Goal: Book appointment/travel/reservation

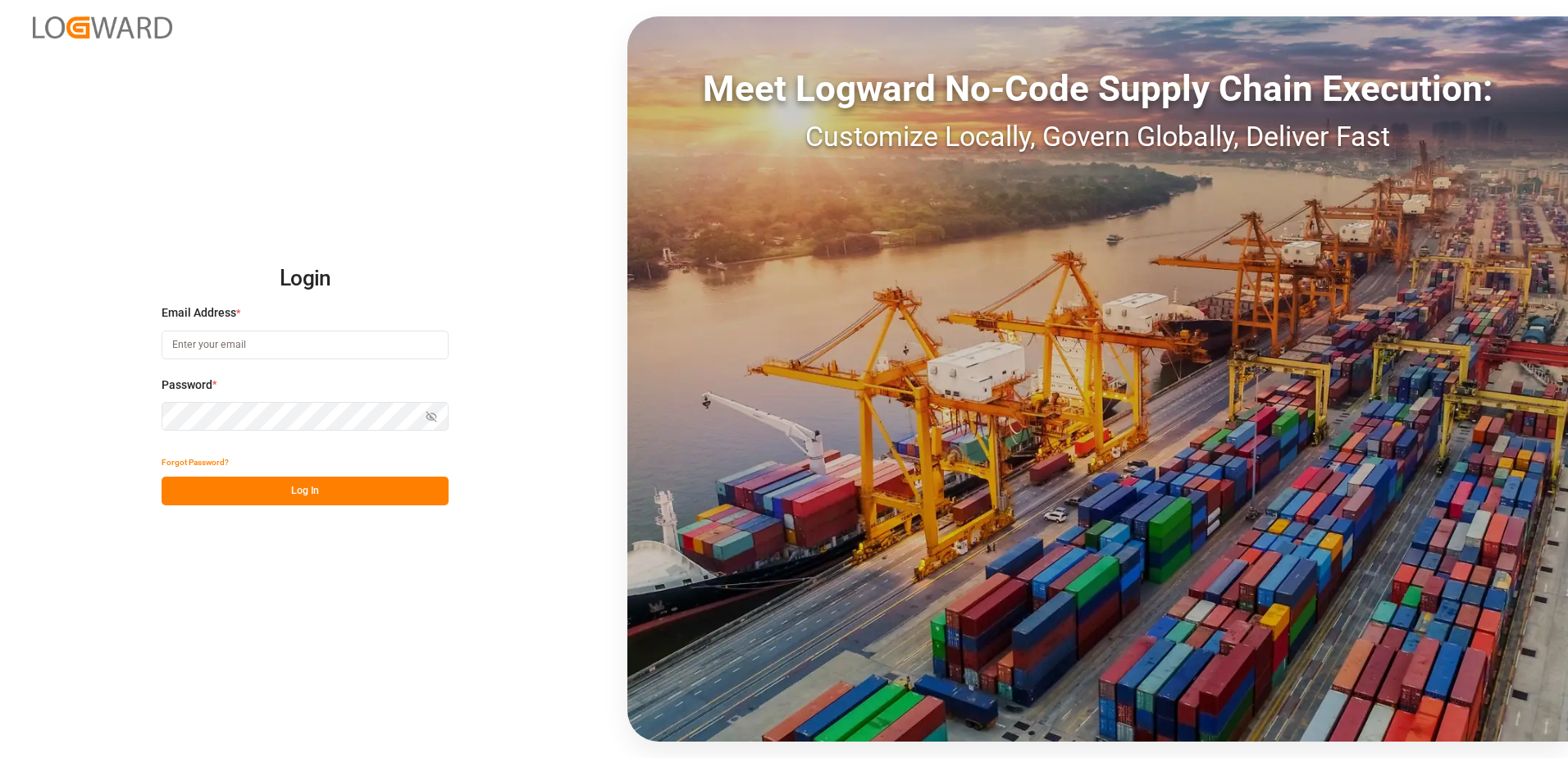
type input "[PERSON_NAME][EMAIL_ADDRESS][DOMAIN_NAME]"
click at [298, 493] on button "Log In" at bounding box center [305, 491] width 287 height 29
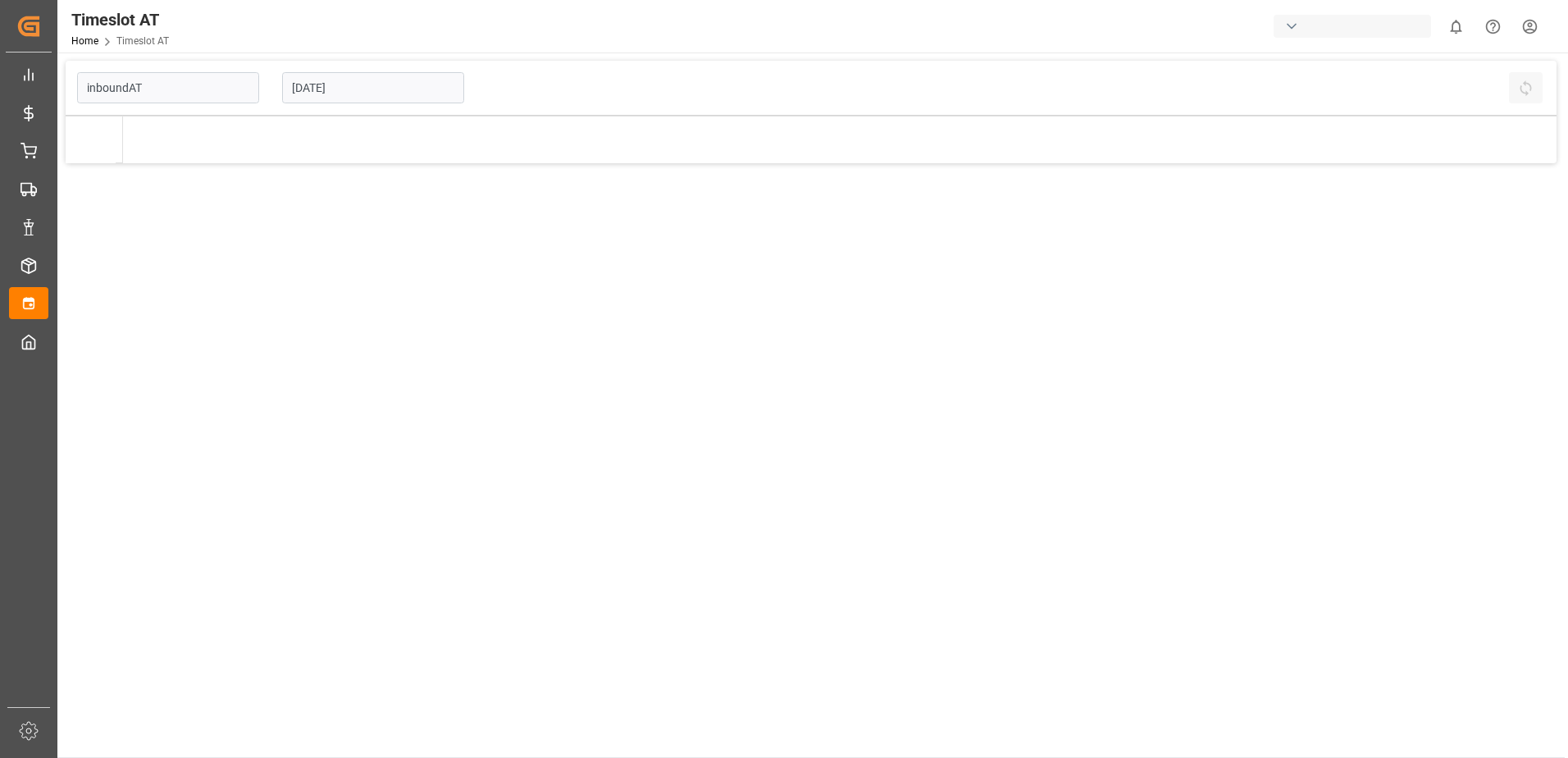
type input "Inbound AT"
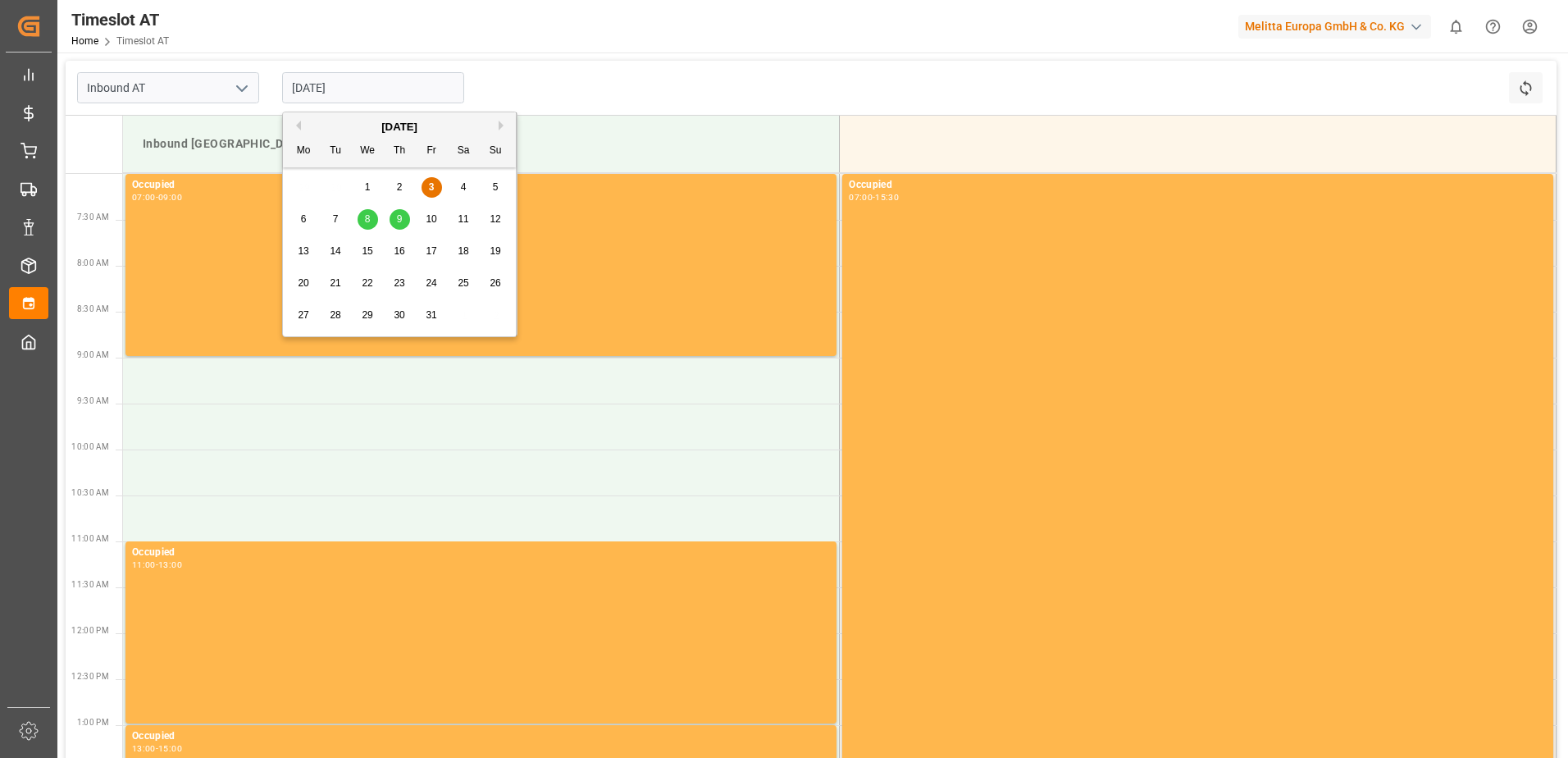
click at [336, 80] on input "[DATE]" at bounding box center [373, 87] width 182 height 31
click at [333, 219] on span "7" at bounding box center [336, 219] width 6 height 11
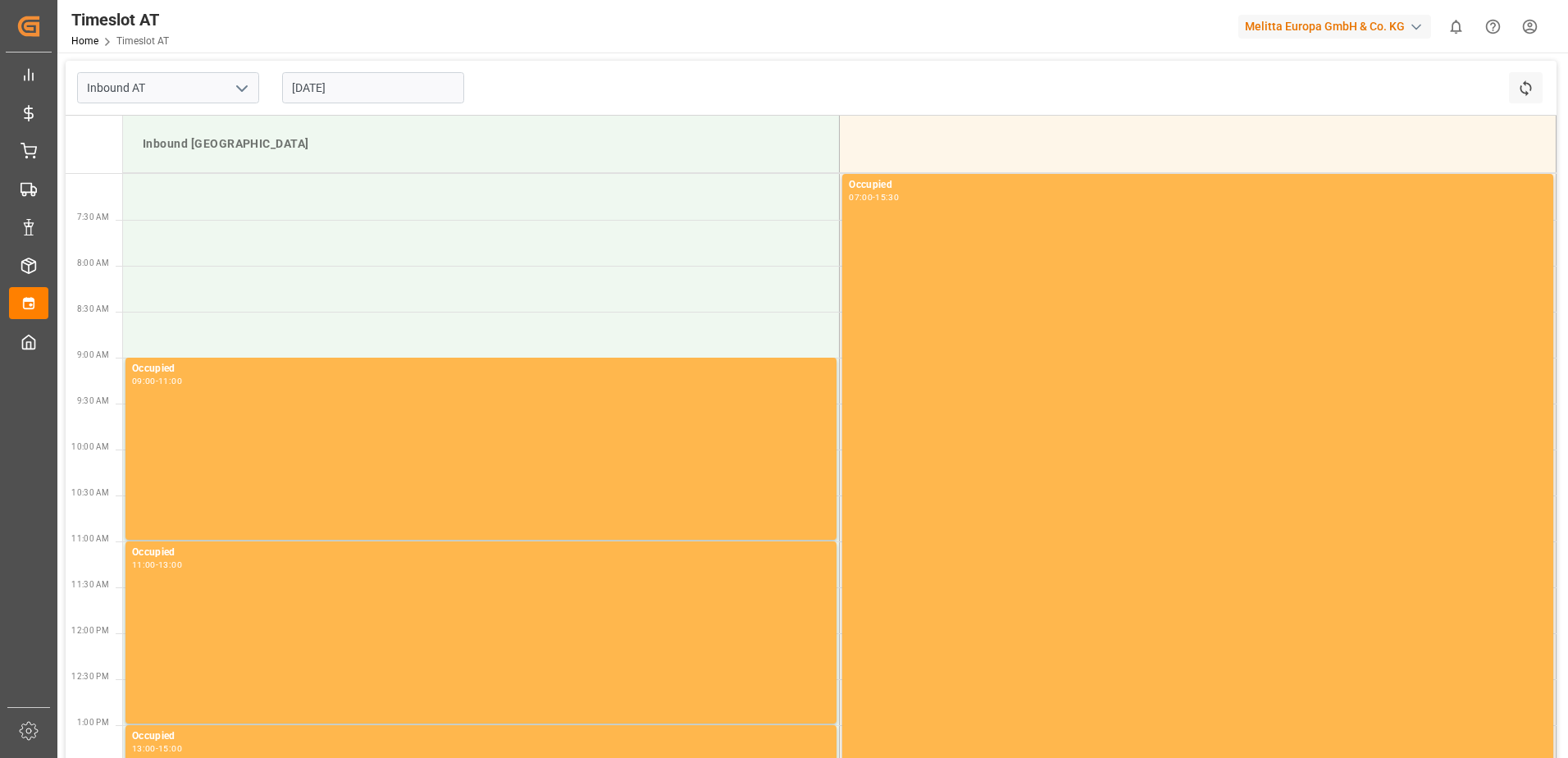
click at [338, 84] on input "[DATE]" at bounding box center [373, 87] width 182 height 31
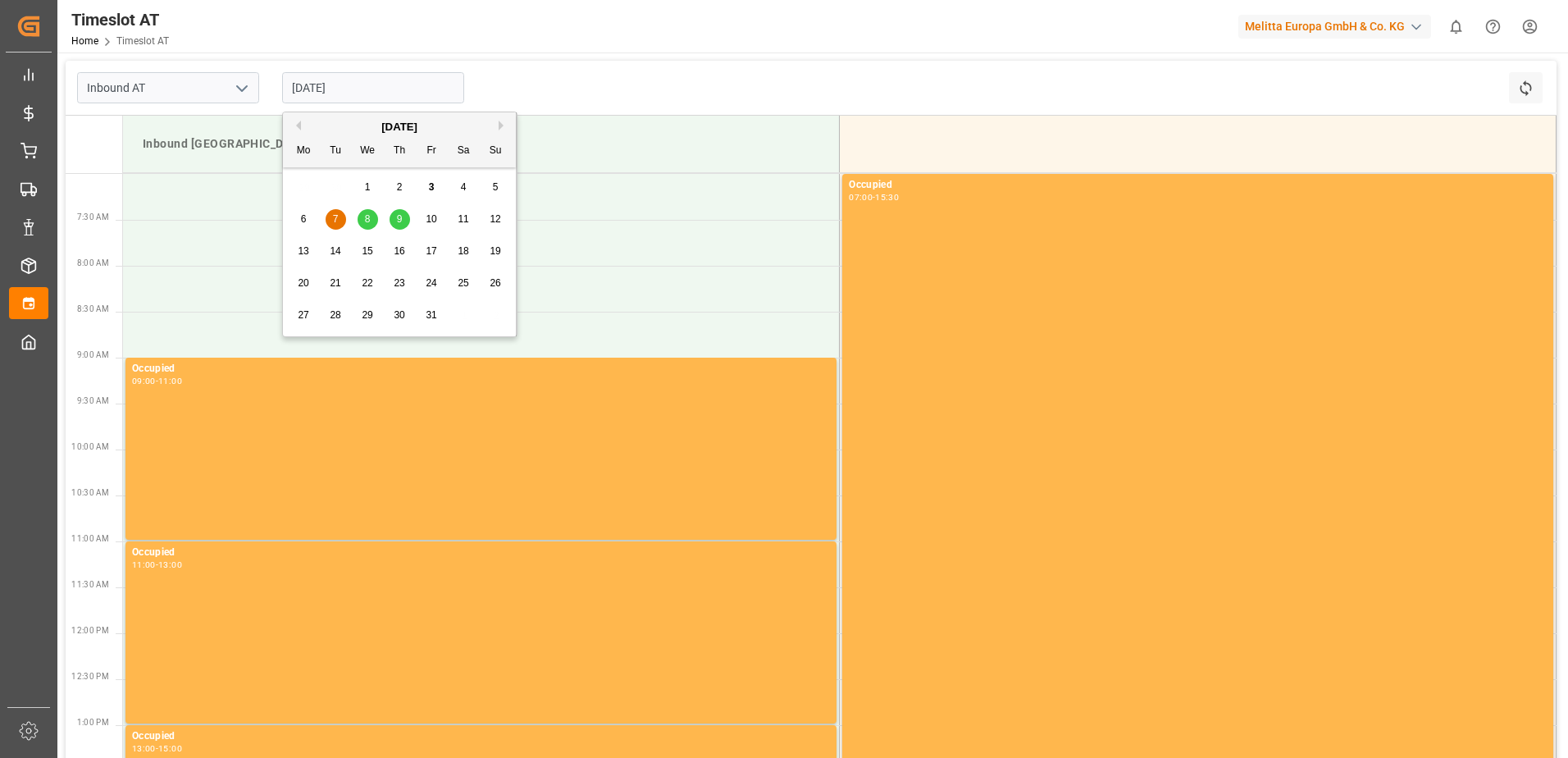
click at [400, 217] on span "9" at bounding box center [400, 219] width 6 height 11
type input "[DATE]"
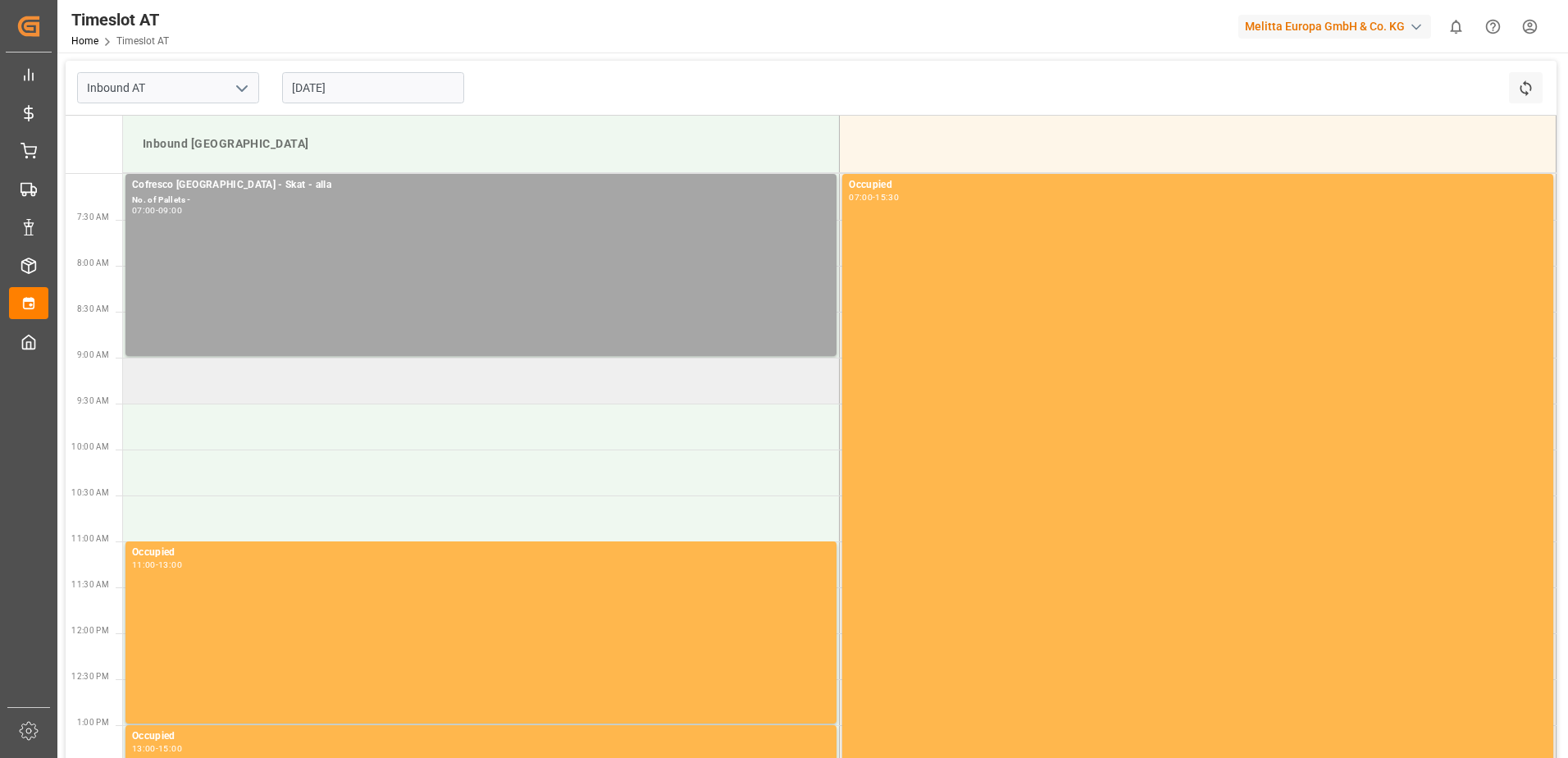
click at [153, 385] on td at bounding box center [481, 381] width 716 height 46
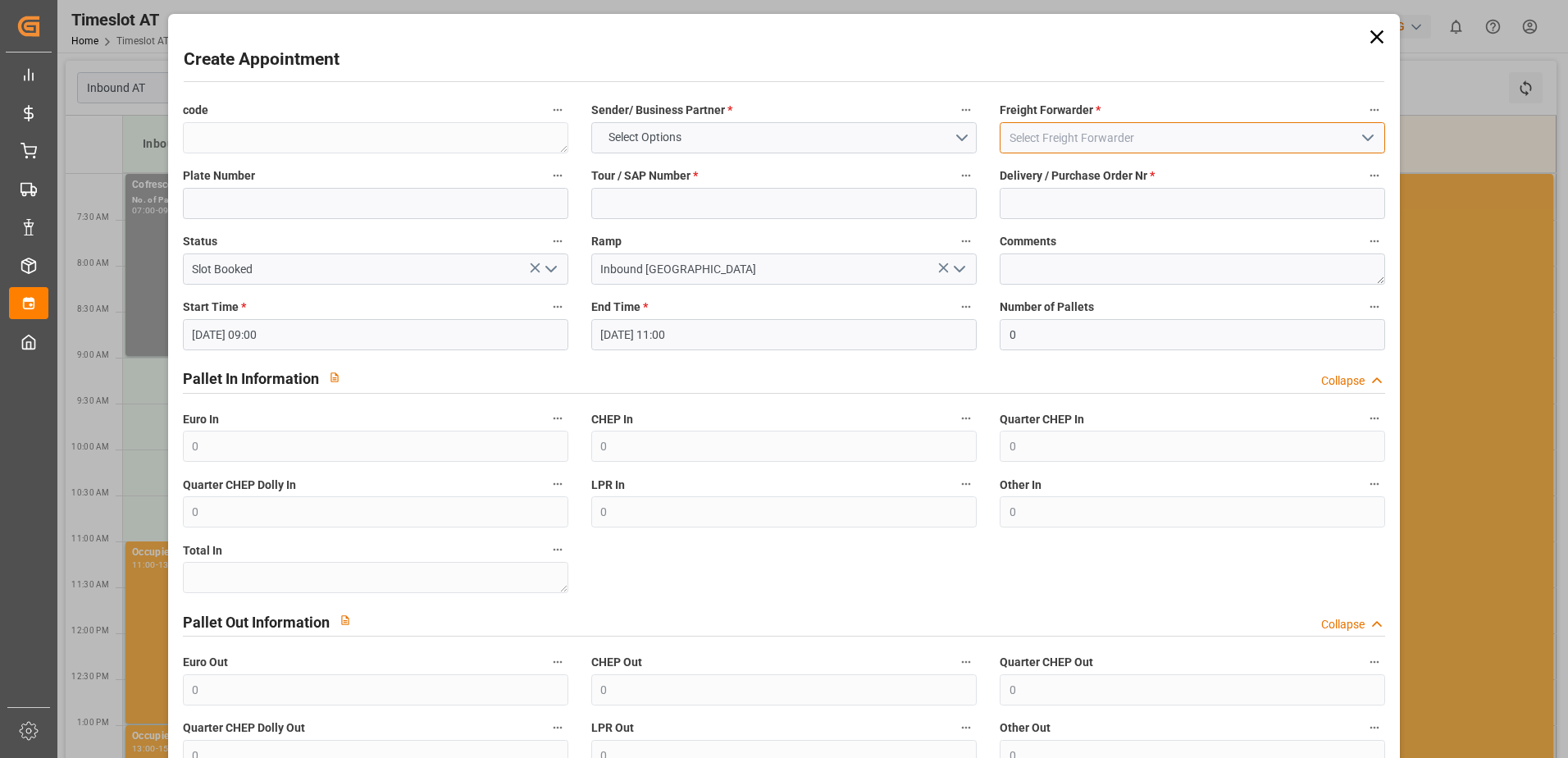
click at [1032, 136] on input at bounding box center [1192, 137] width 385 height 31
click at [1032, 139] on input at bounding box center [1192, 137] width 385 height 31
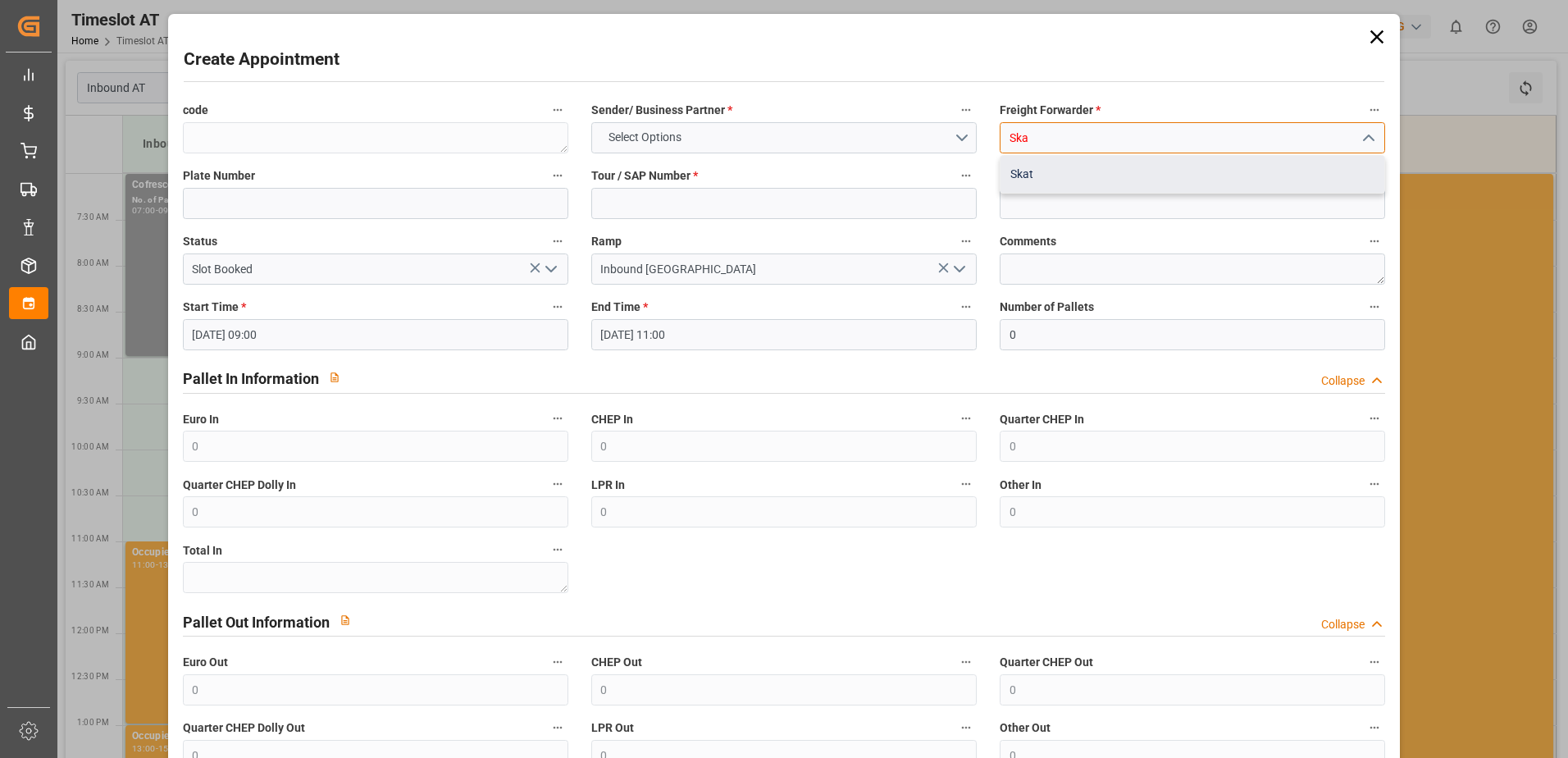
click at [1014, 170] on div "Skat" at bounding box center [1192, 174] width 384 height 37
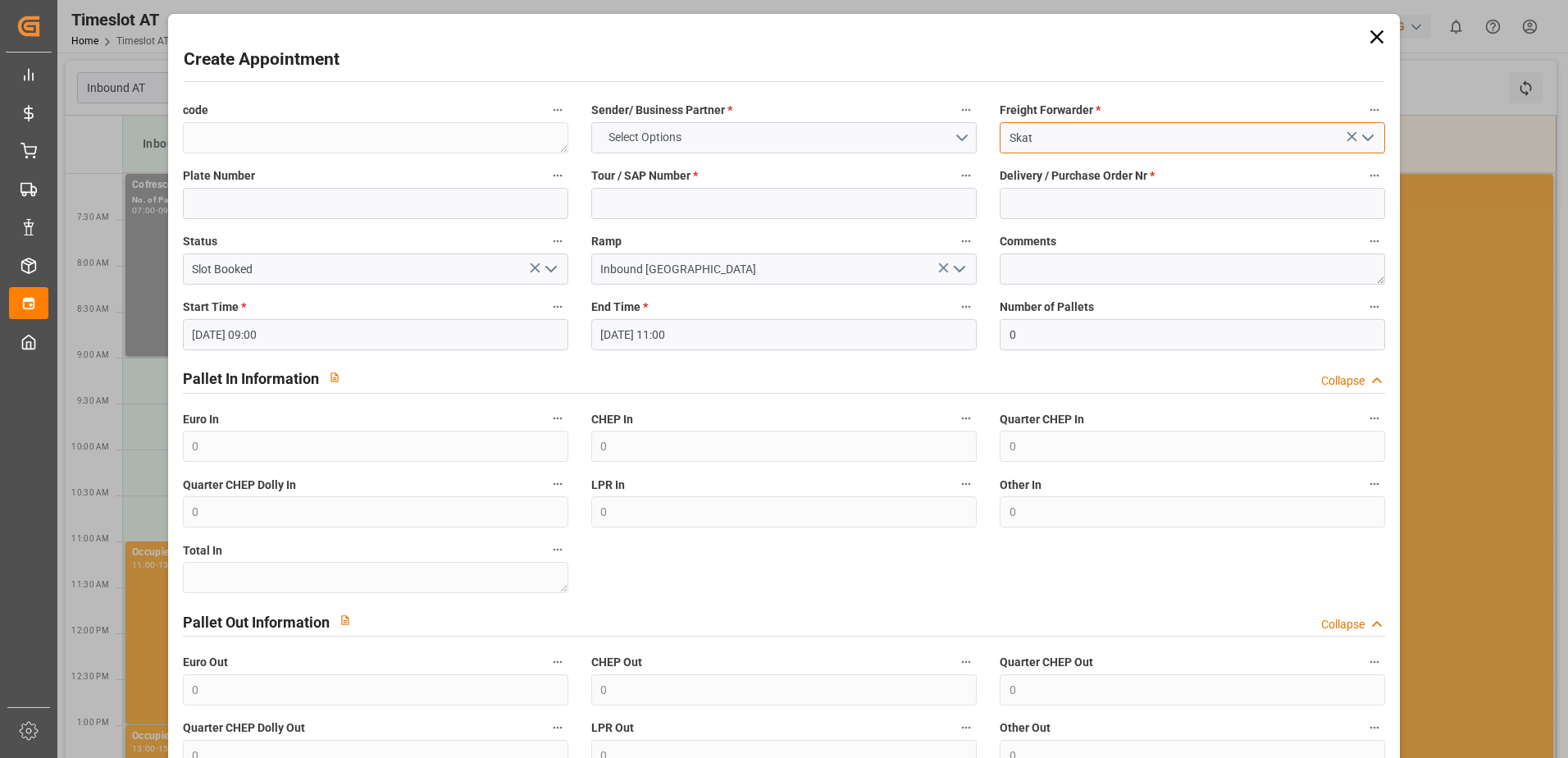
type input "Skat"
click at [716, 131] on button "Select Options" at bounding box center [784, 137] width 385 height 31
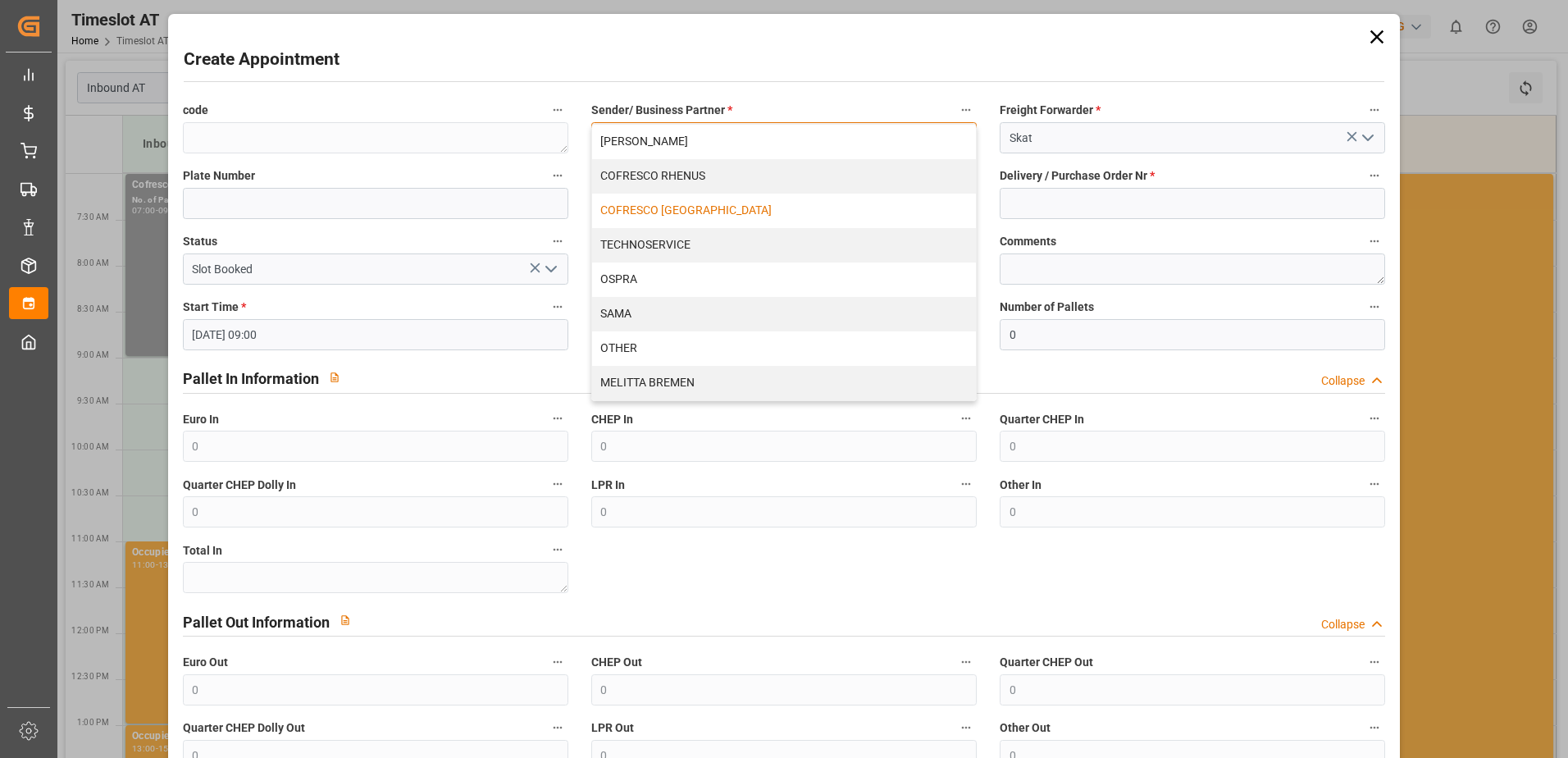
click at [637, 210] on div "COFRESCO [GEOGRAPHIC_DATA]" at bounding box center [784, 210] width 384 height 34
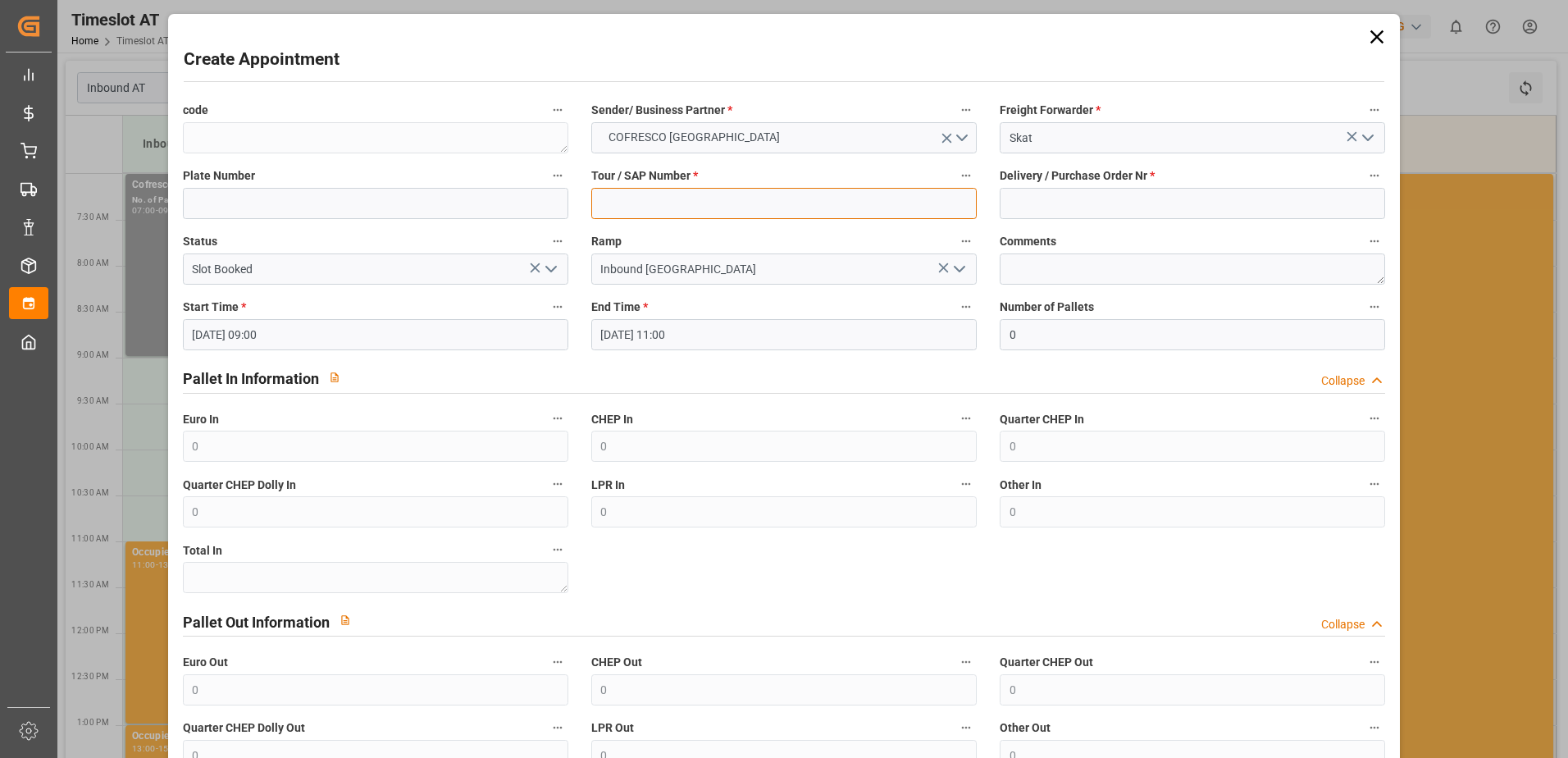
click at [609, 208] on input at bounding box center [784, 203] width 385 height 31
click at [604, 196] on input at bounding box center [784, 203] width 385 height 31
click at [746, 182] on label "Tour / SAP Number *" at bounding box center [784, 177] width 385 height 23
click at [955, 182] on button "Tour / SAP Number *" at bounding box center [966, 176] width 21 height 21
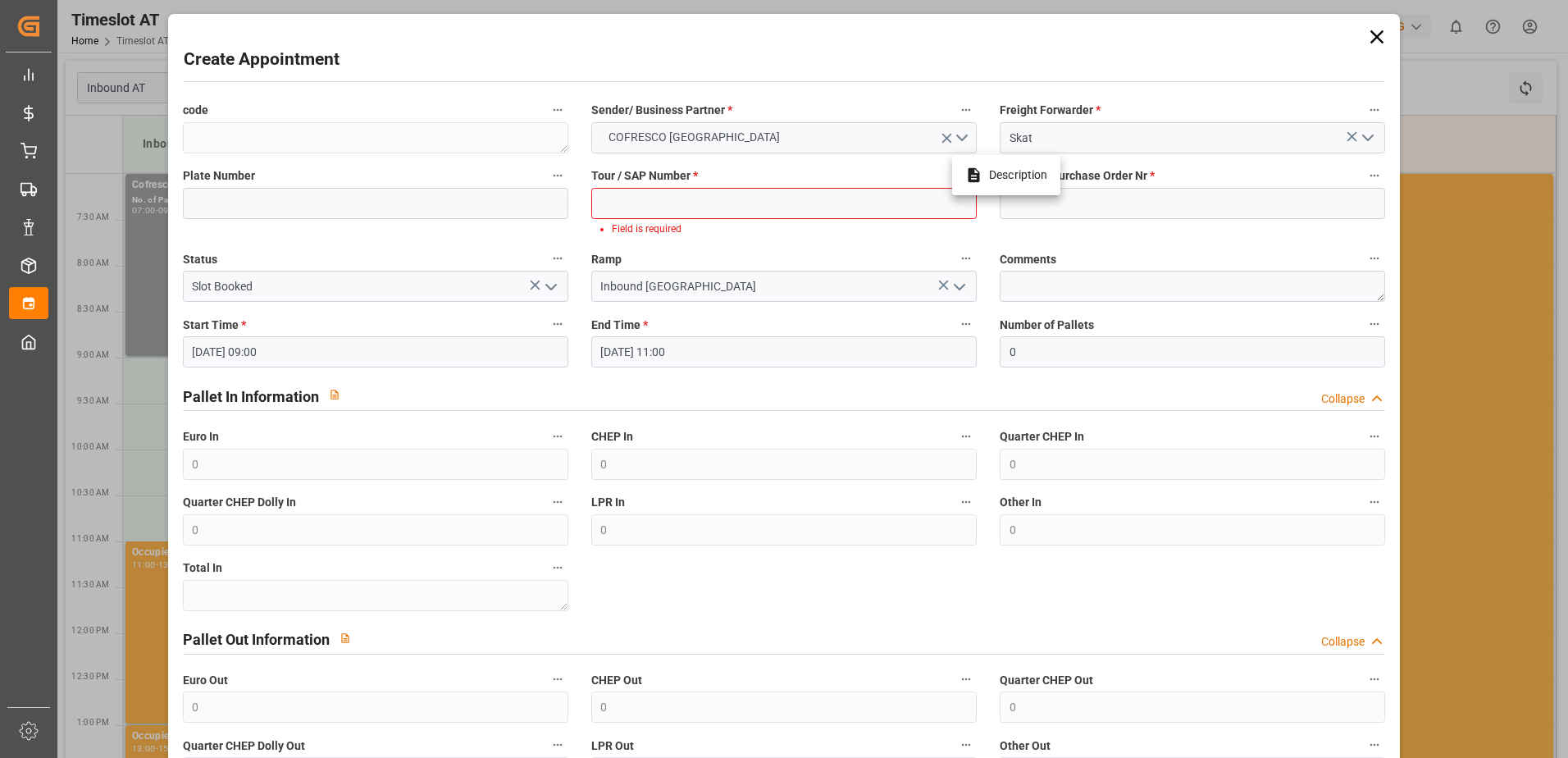
click at [606, 204] on div at bounding box center [784, 379] width 1568 height 758
click at [611, 198] on input at bounding box center [784, 203] width 385 height 31
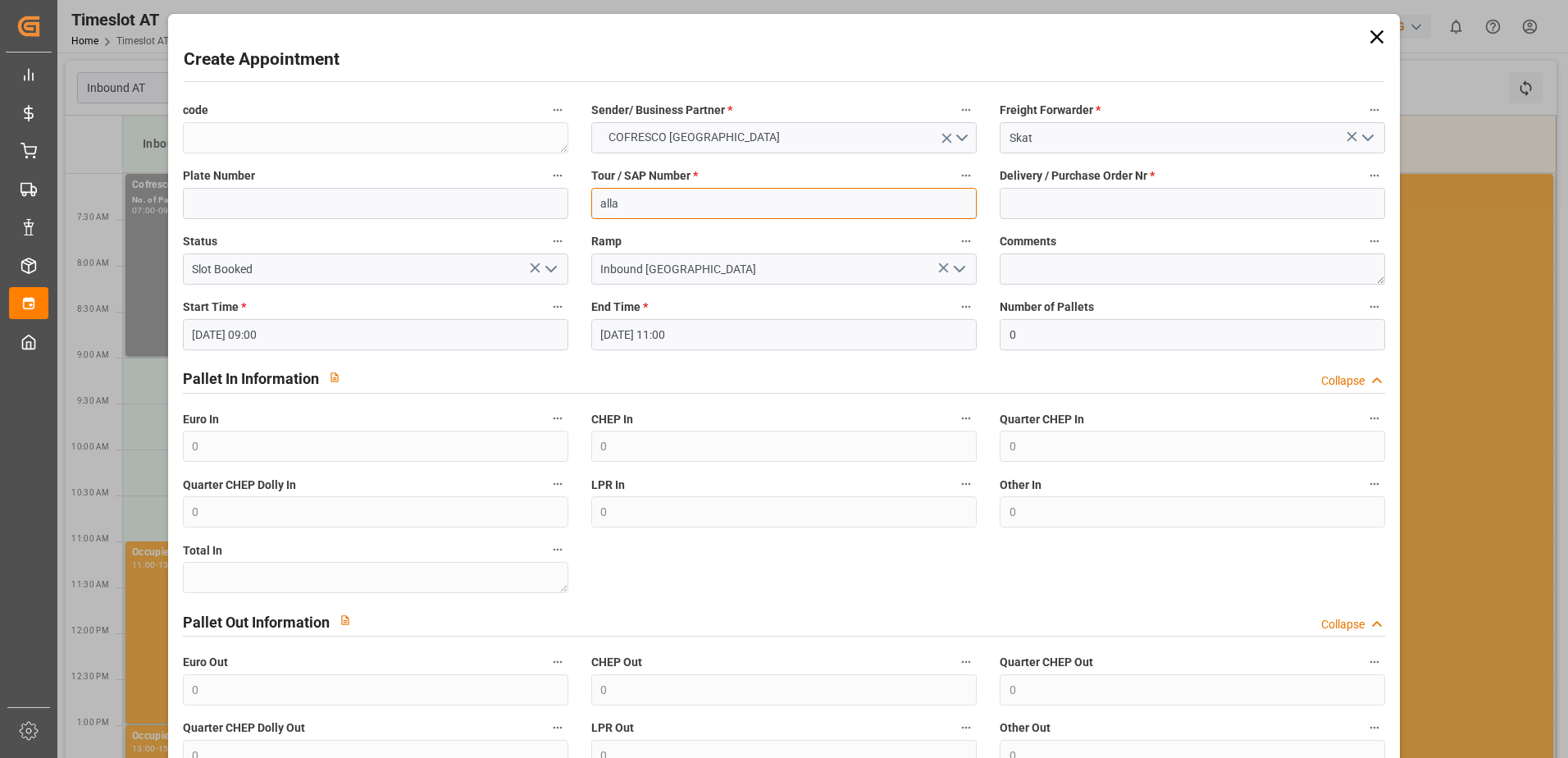
type input "alla"
click at [720, 384] on div "Pallet In Information Collapse" at bounding box center [784, 376] width 1202 height 31
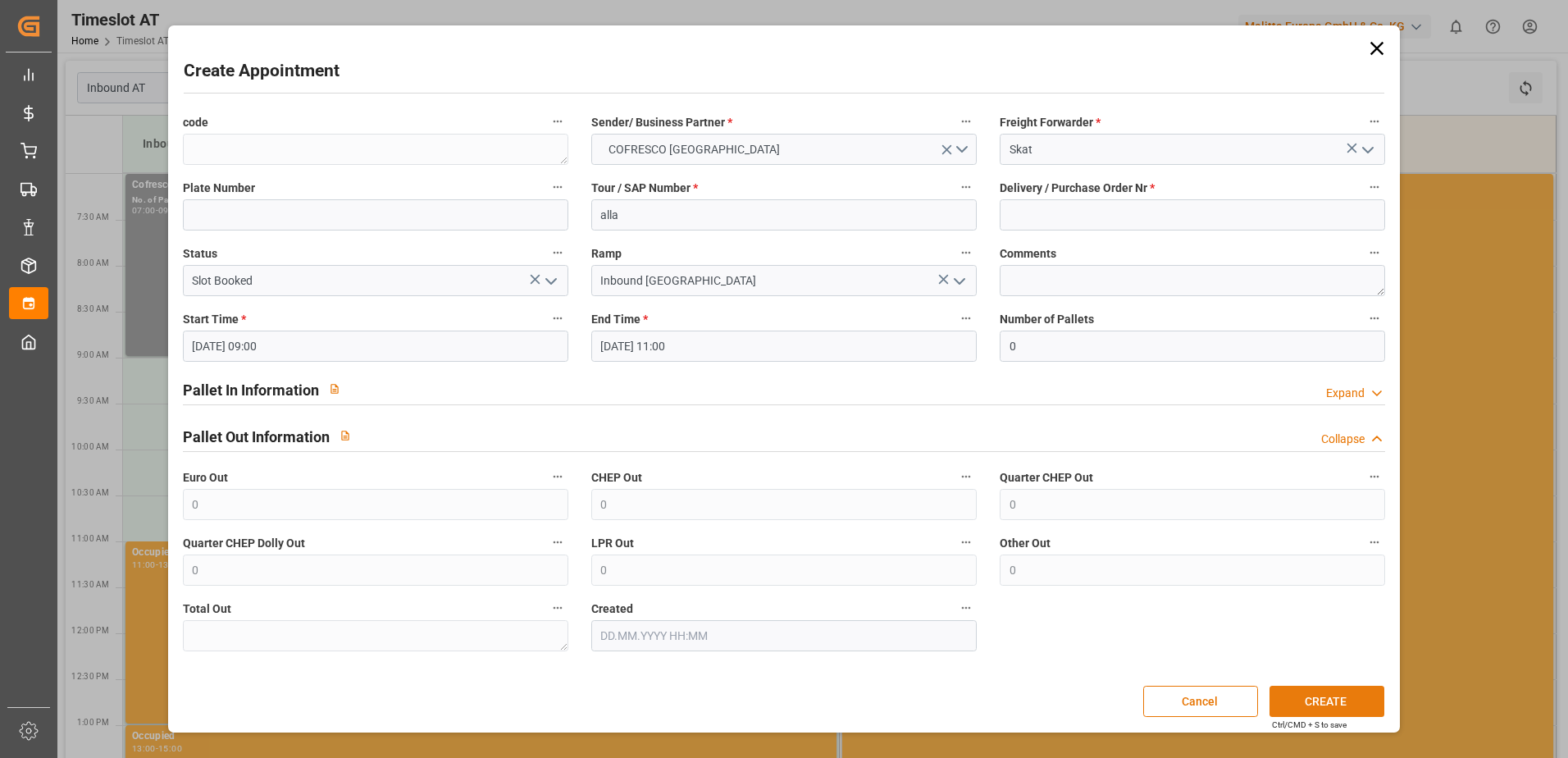
click at [1335, 705] on button "CREATE" at bounding box center [1326, 701] width 115 height 31
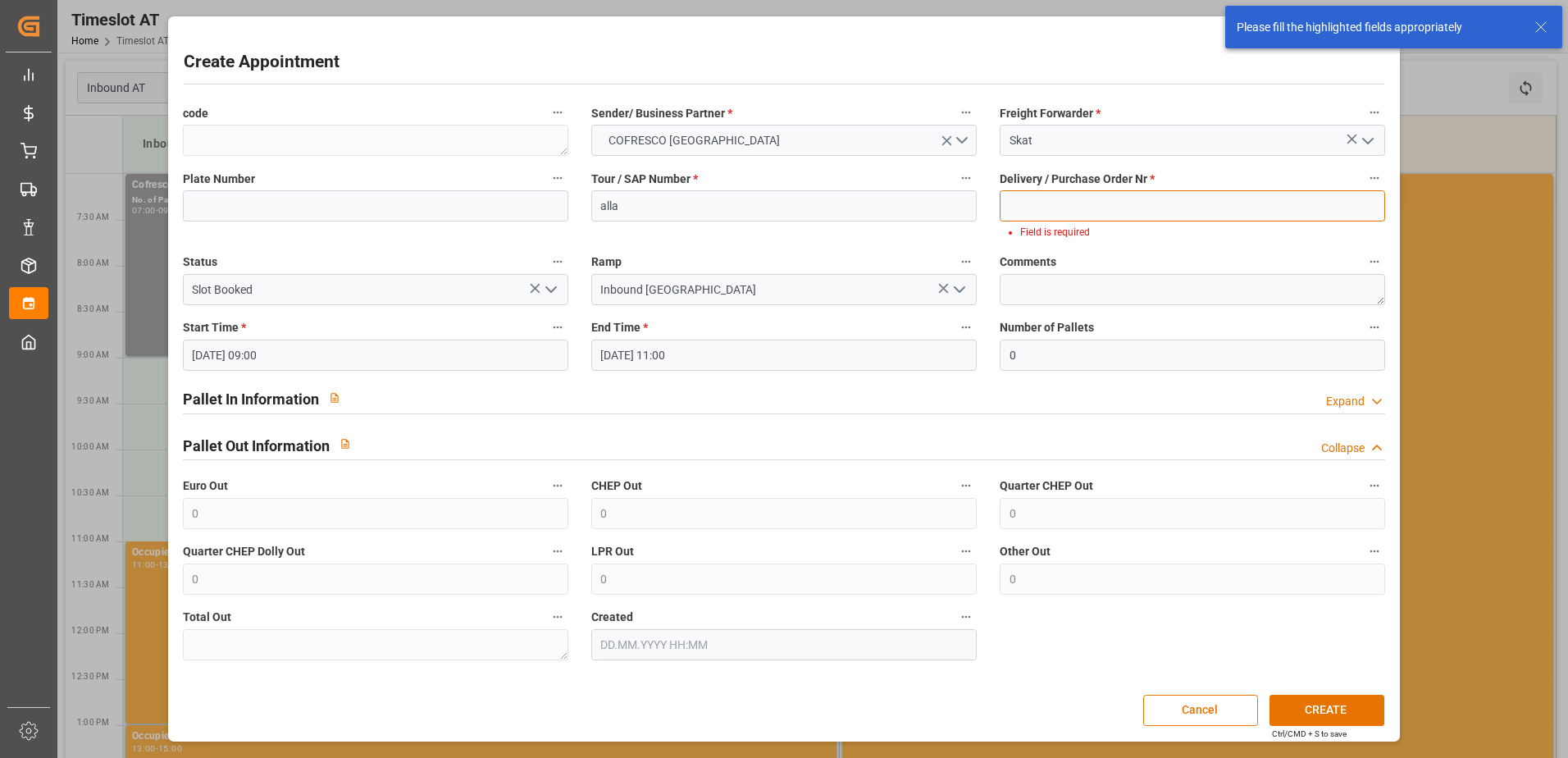
click at [1015, 215] on input at bounding box center [1192, 205] width 385 height 31
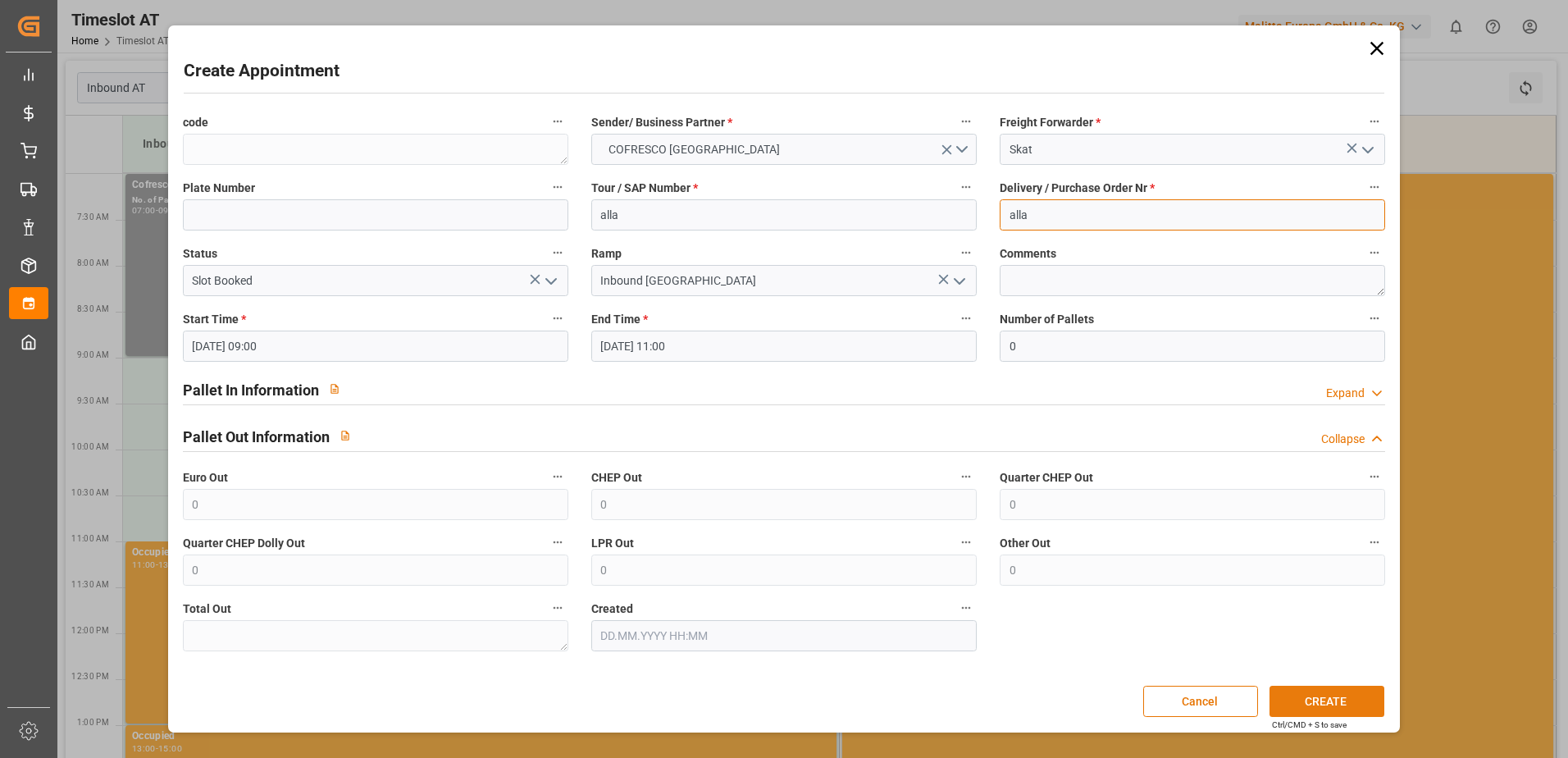
type input "alla"
click at [1323, 709] on button "CREATE" at bounding box center [1326, 701] width 115 height 31
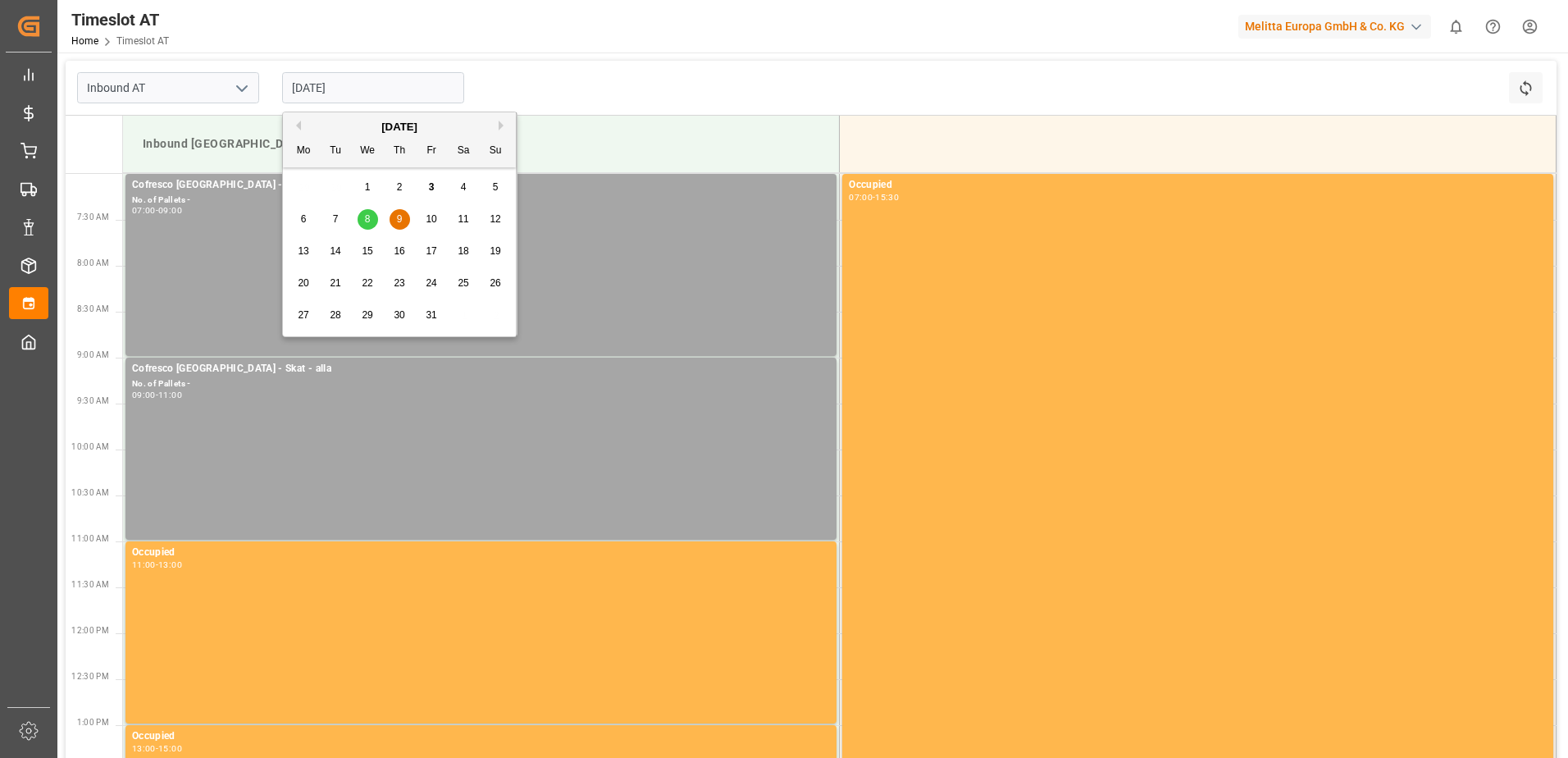
click at [311, 91] on input "[DATE]" at bounding box center [373, 87] width 182 height 31
click at [366, 217] on span "8" at bounding box center [367, 219] width 6 height 11
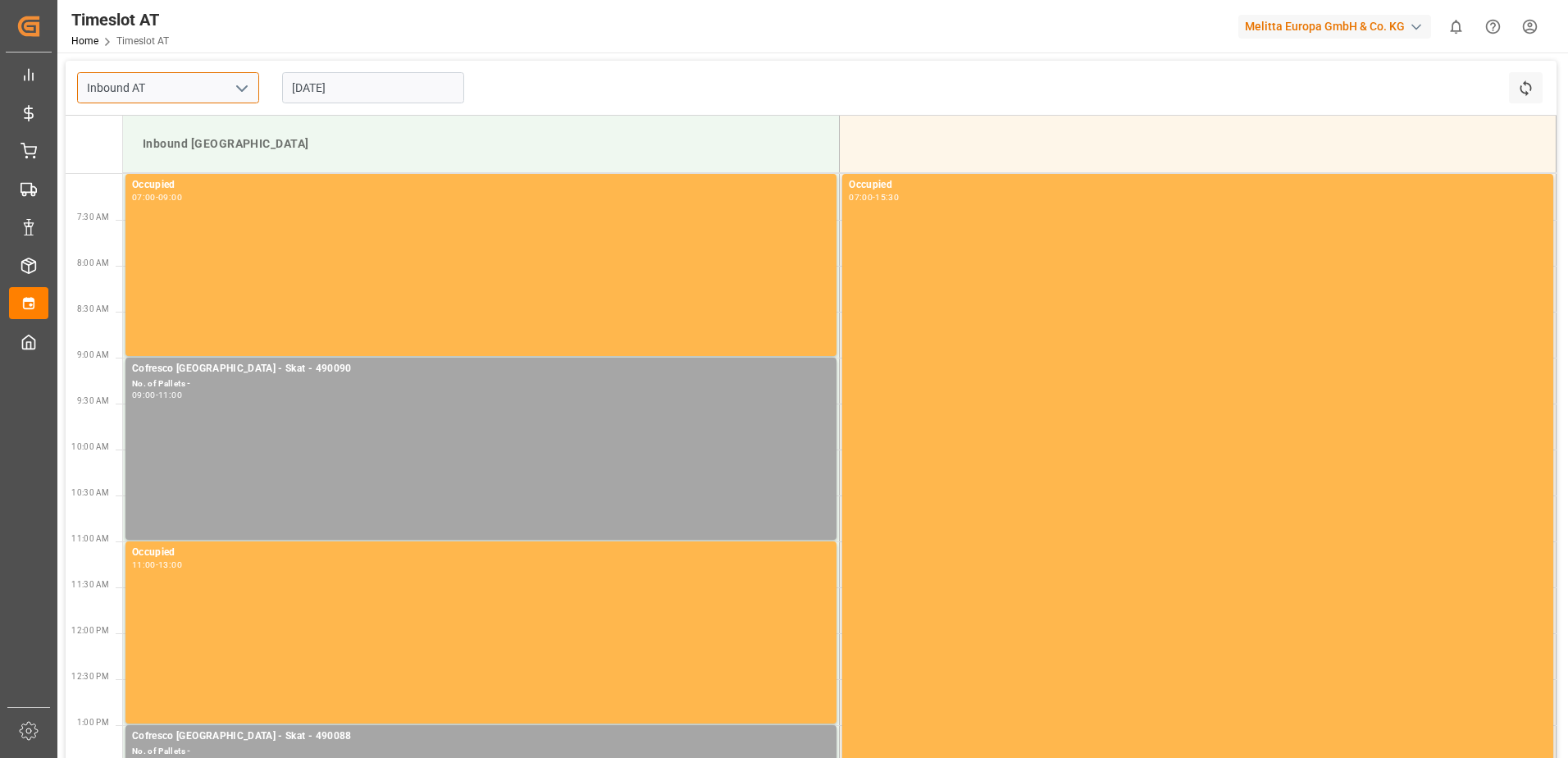
click at [165, 76] on input "Inbound AT" at bounding box center [168, 87] width 182 height 31
click at [323, 80] on input "[DATE]" at bounding box center [373, 87] width 182 height 31
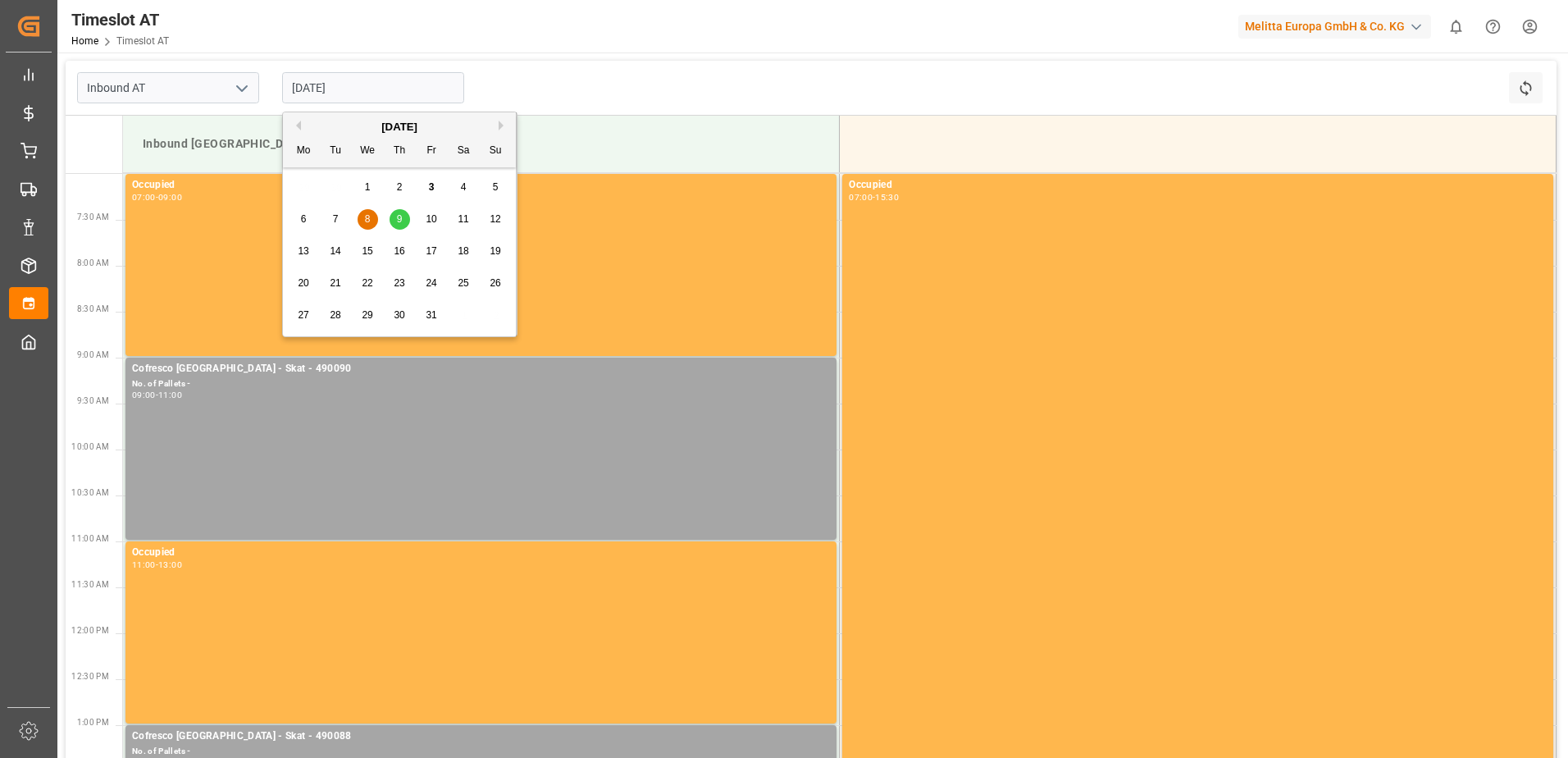
click at [341, 214] on div "7" at bounding box center [335, 220] width 20 height 19
type input "[DATE]"
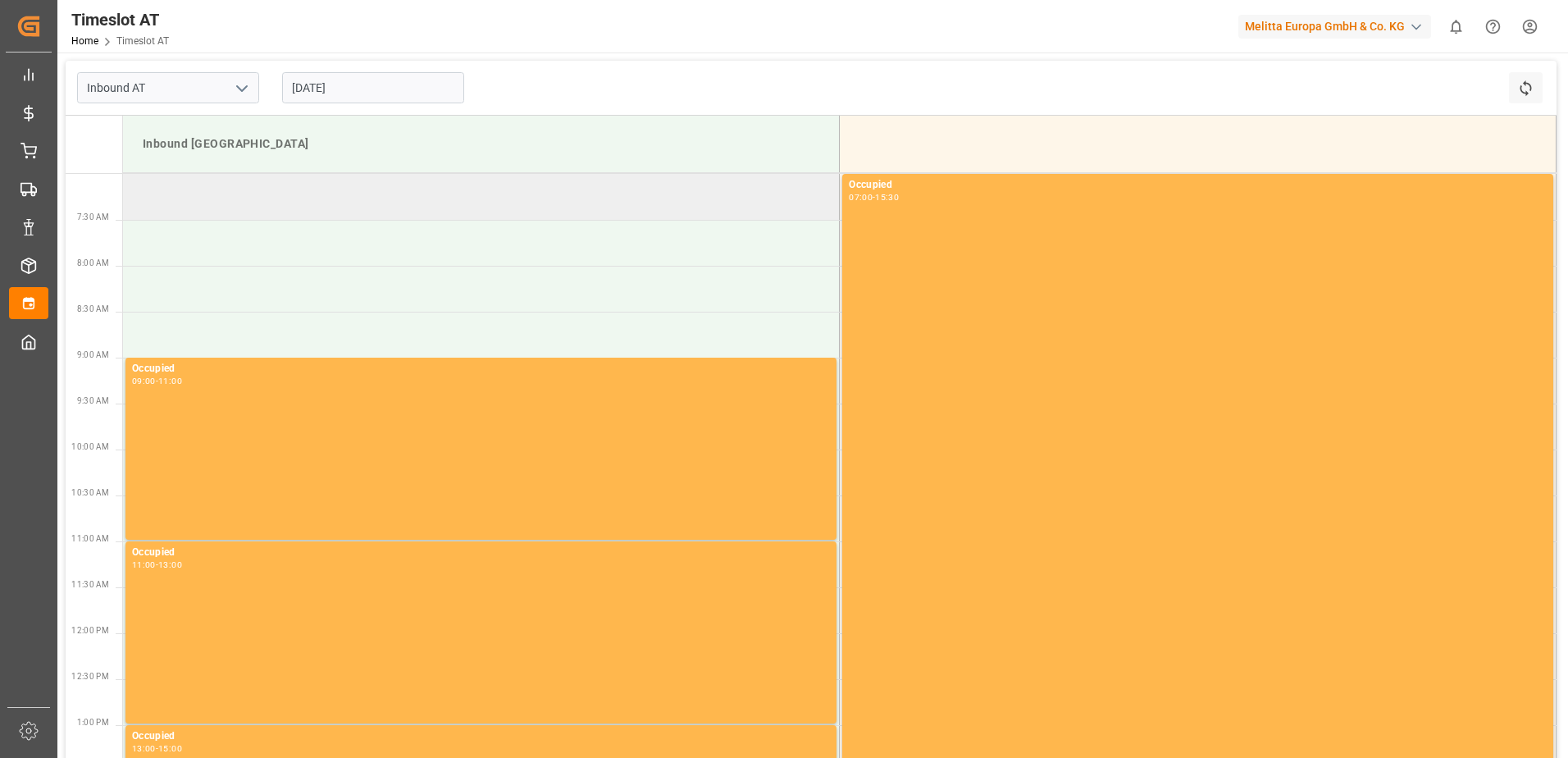
click at [192, 171] on td "Inbound [GEOGRAPHIC_DATA]" at bounding box center [481, 144] width 716 height 57
click at [185, 184] on td at bounding box center [481, 197] width 716 height 46
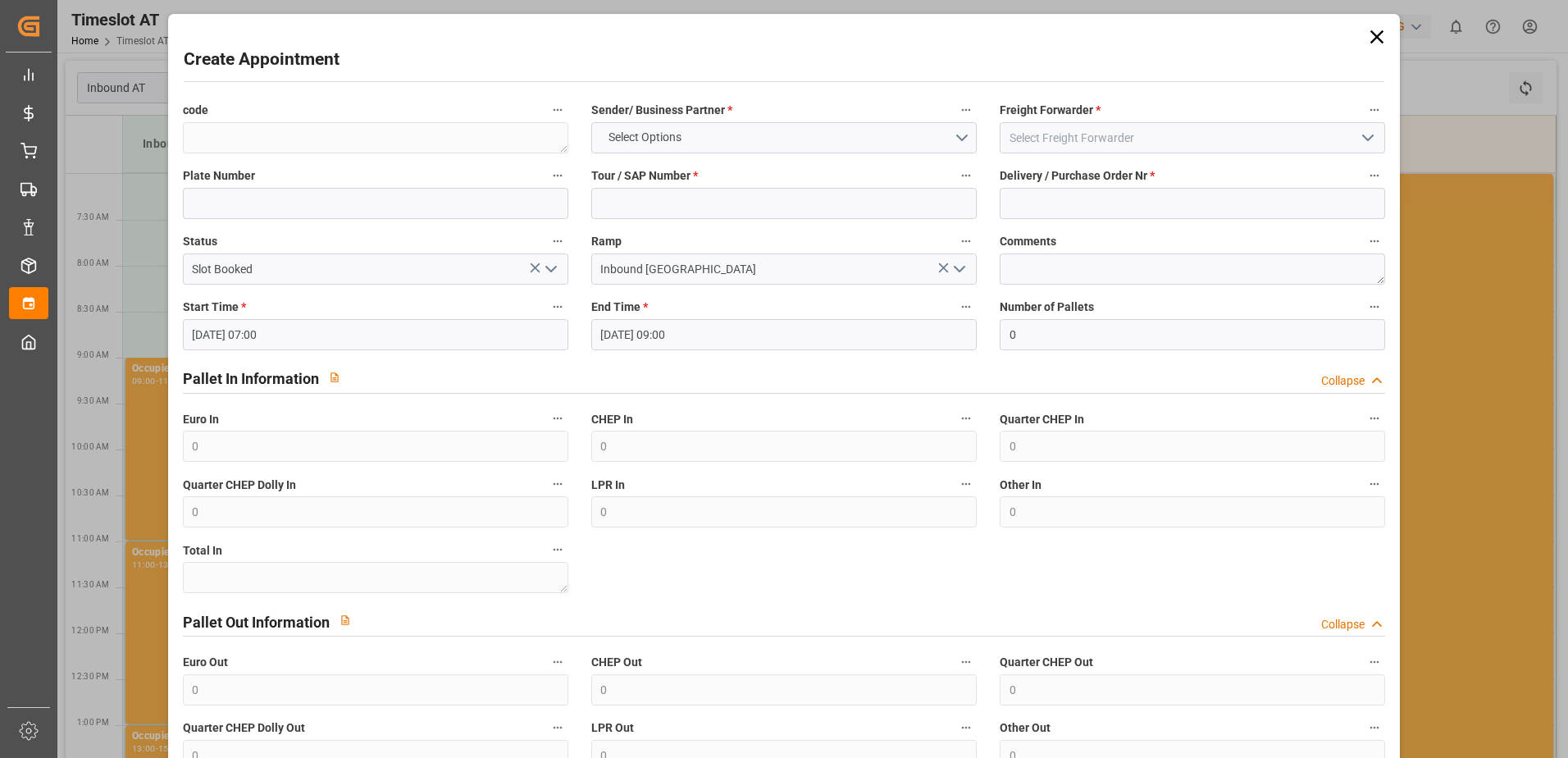
click at [484, 51] on div "Create Appointment" at bounding box center [784, 62] width 1201 height 32
click at [1047, 142] on input at bounding box center [1192, 137] width 385 height 31
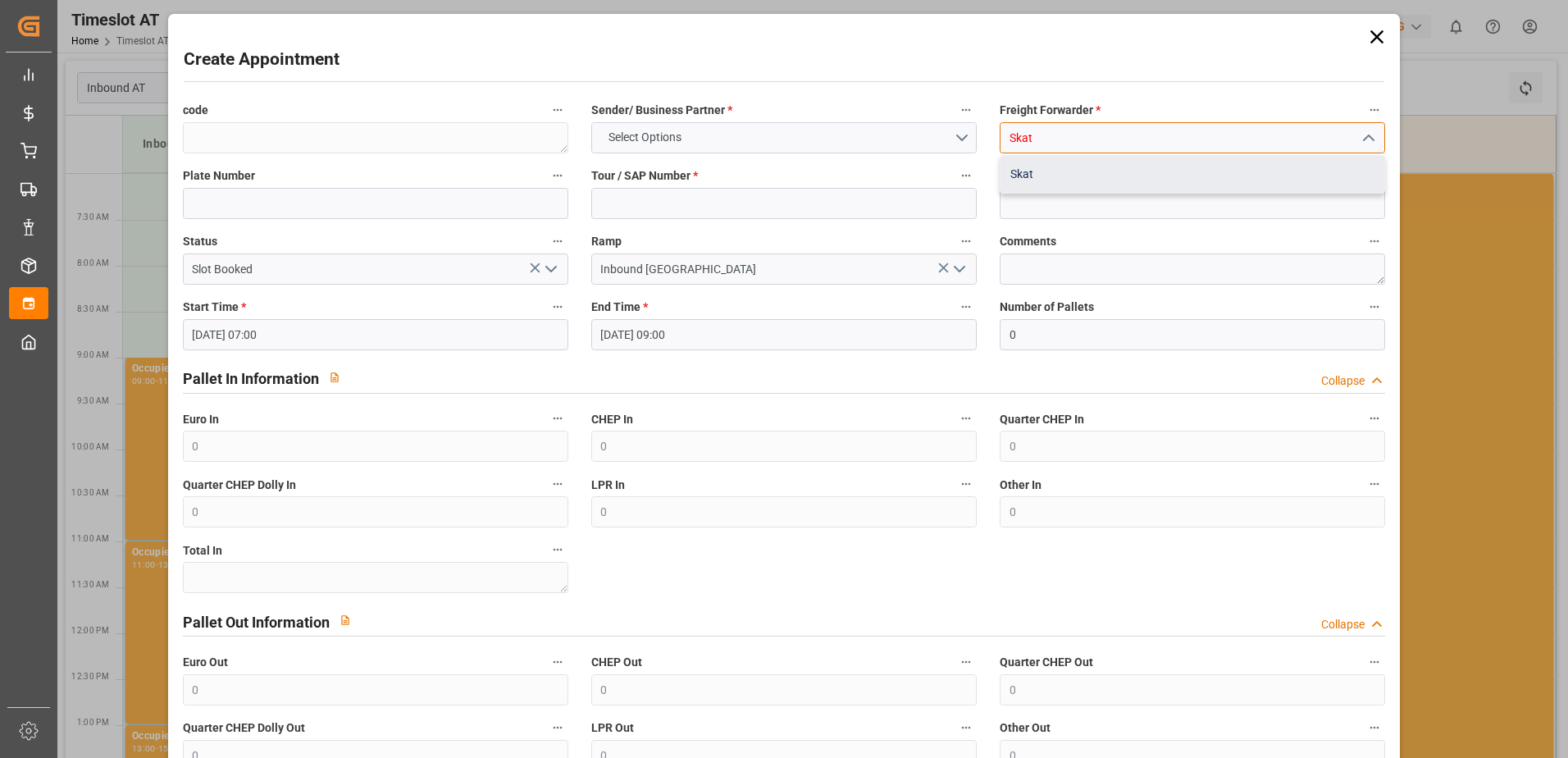
click at [1013, 173] on div "Skat" at bounding box center [1192, 174] width 384 height 37
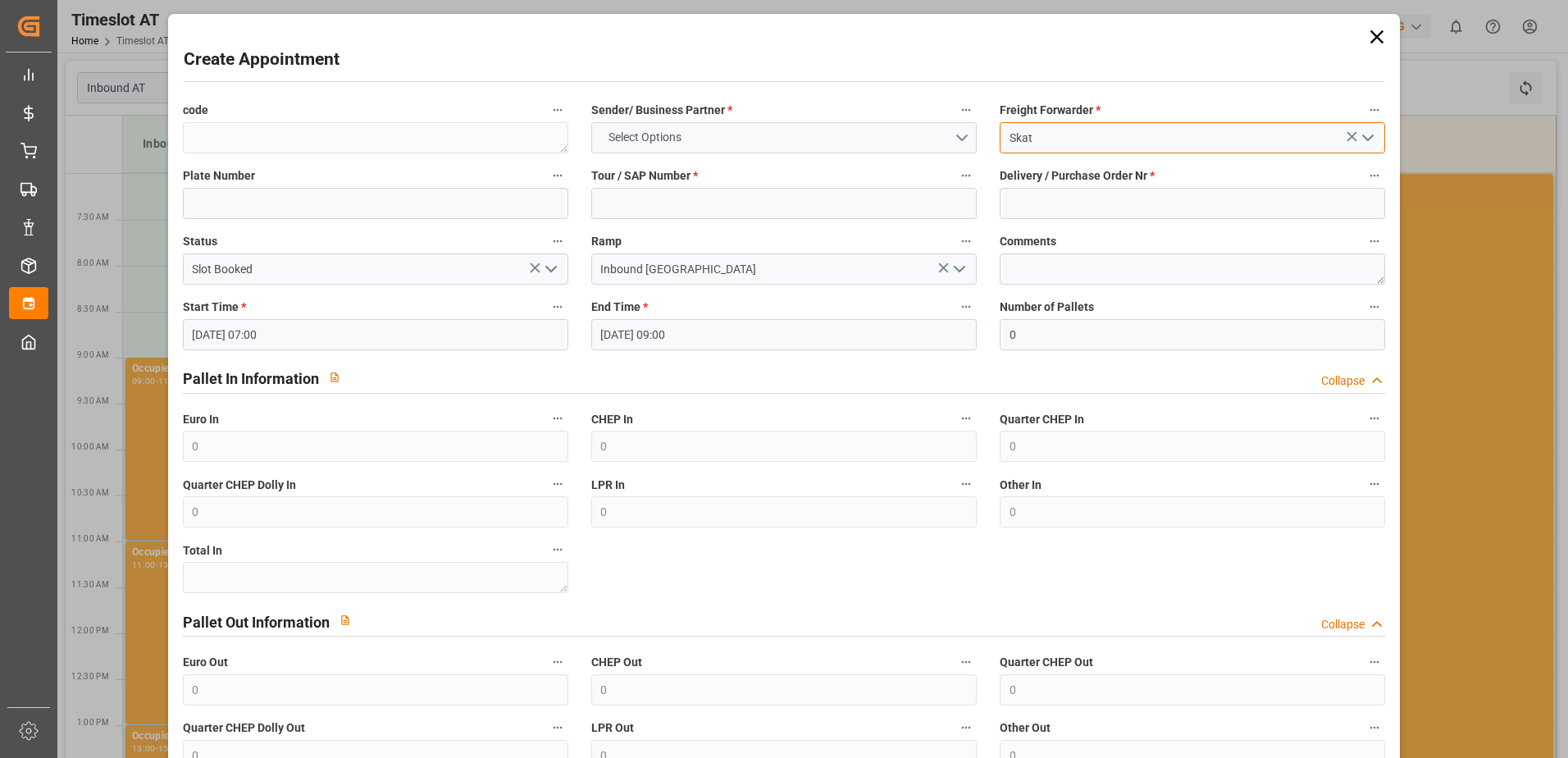
type input "Skat"
click at [647, 145] on span "Select Options" at bounding box center [645, 137] width 90 height 18
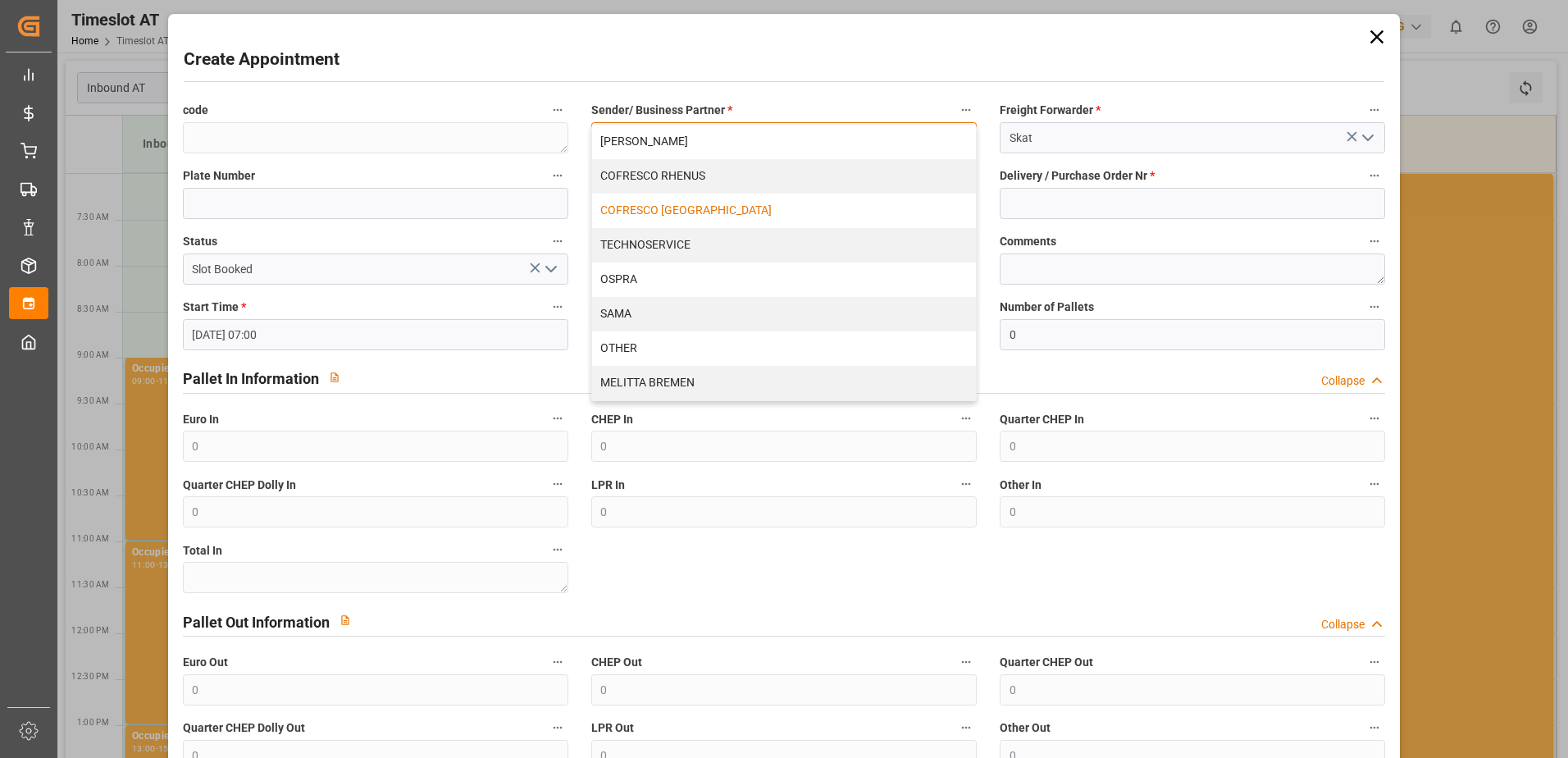
click at [642, 214] on div "COFRESCO [GEOGRAPHIC_DATA]" at bounding box center [784, 210] width 384 height 34
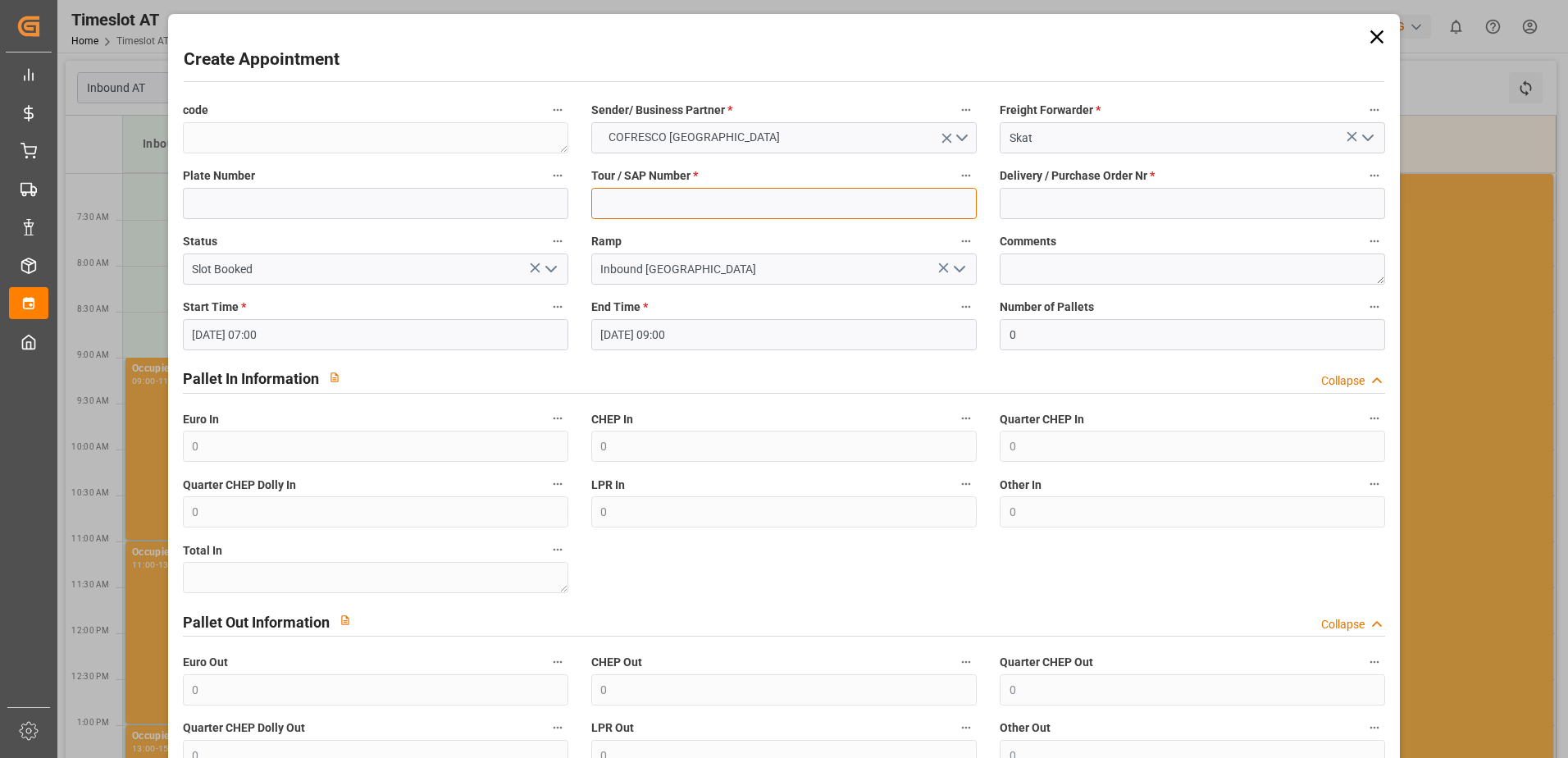
click at [656, 201] on input at bounding box center [784, 203] width 385 height 31
type input "alla"
click at [1098, 215] on input at bounding box center [1192, 203] width 385 height 31
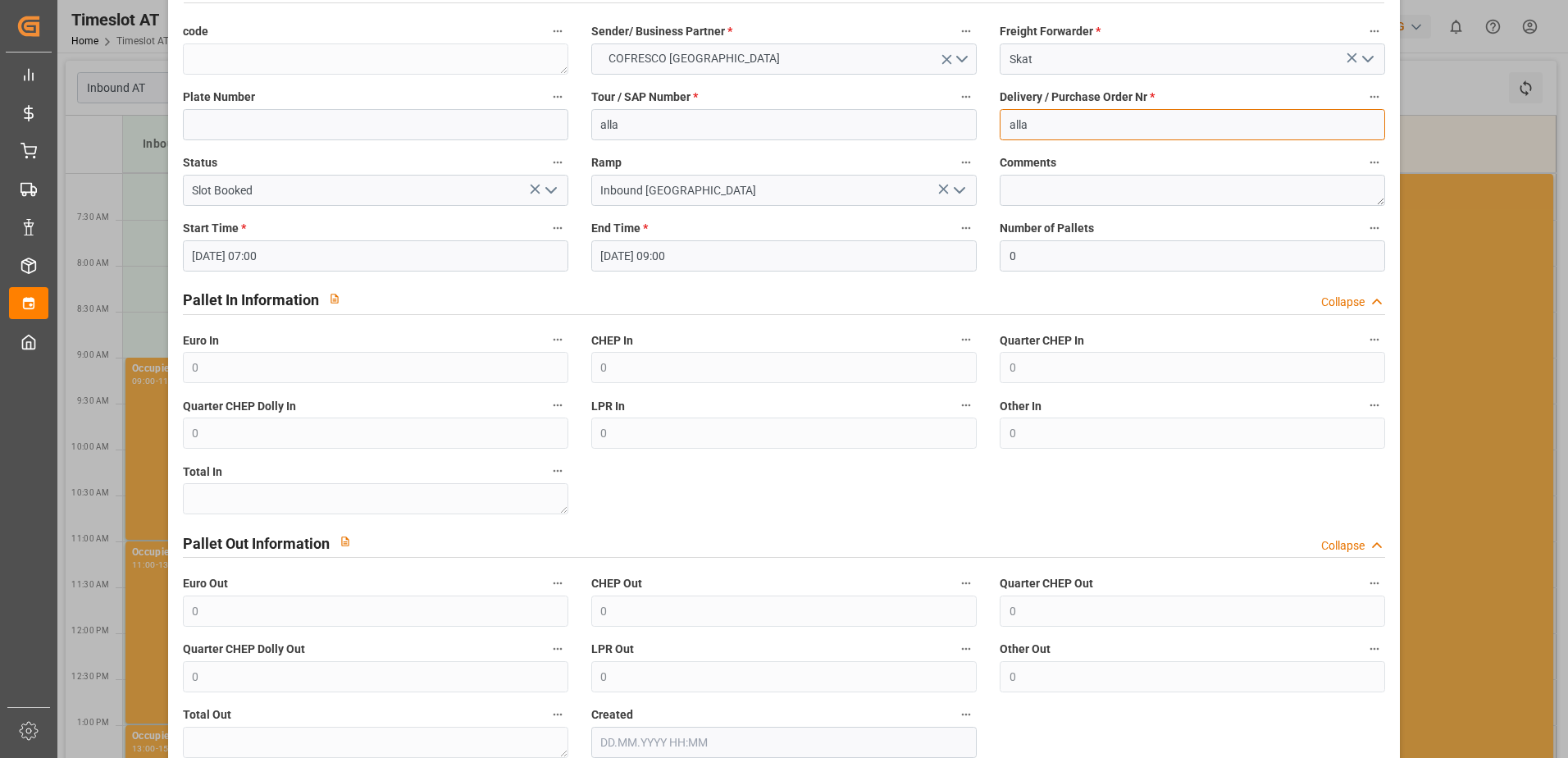
scroll to position [174, 0]
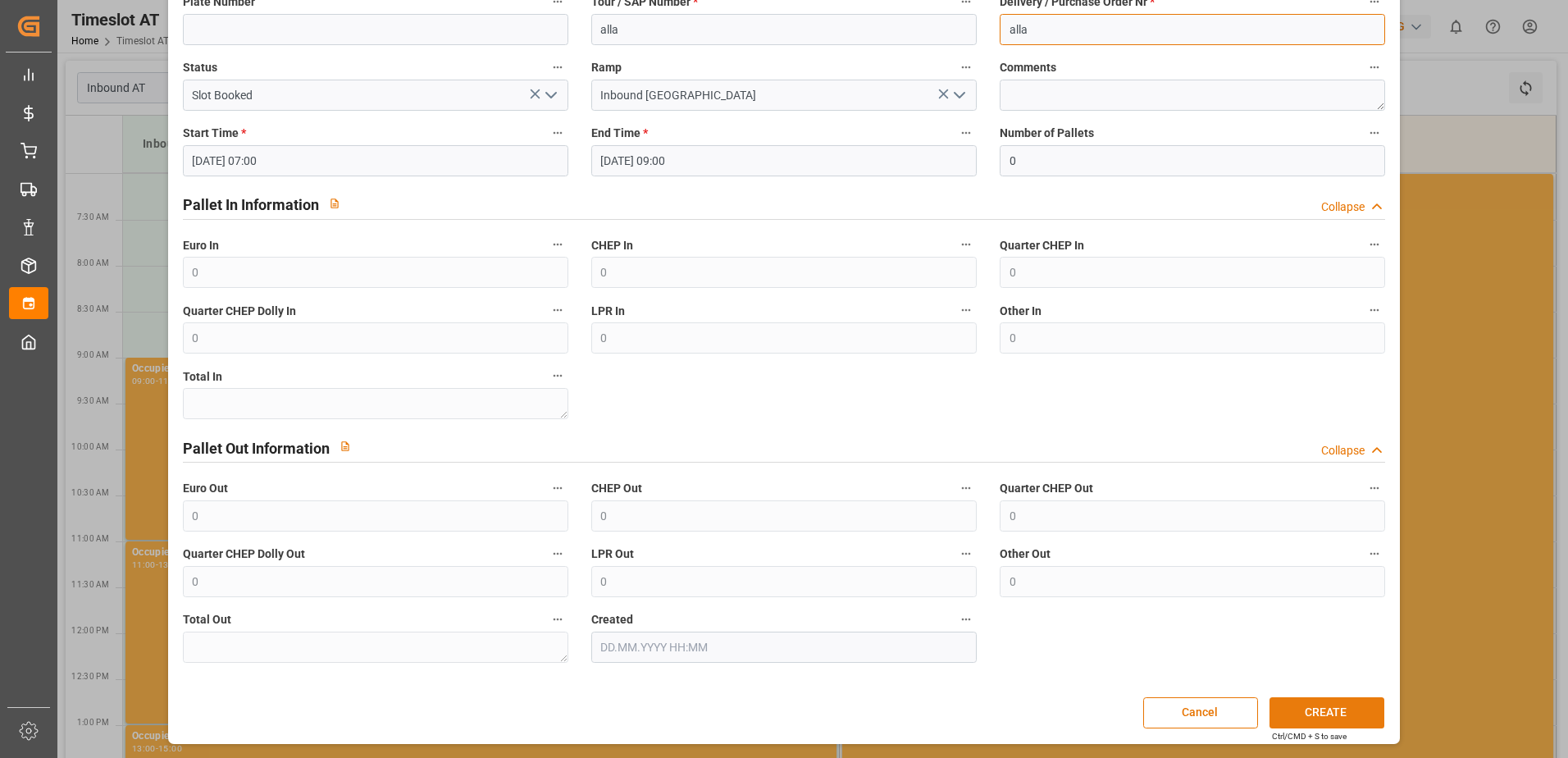
type input "alla"
click at [1354, 715] on button "CREATE" at bounding box center [1326, 712] width 115 height 31
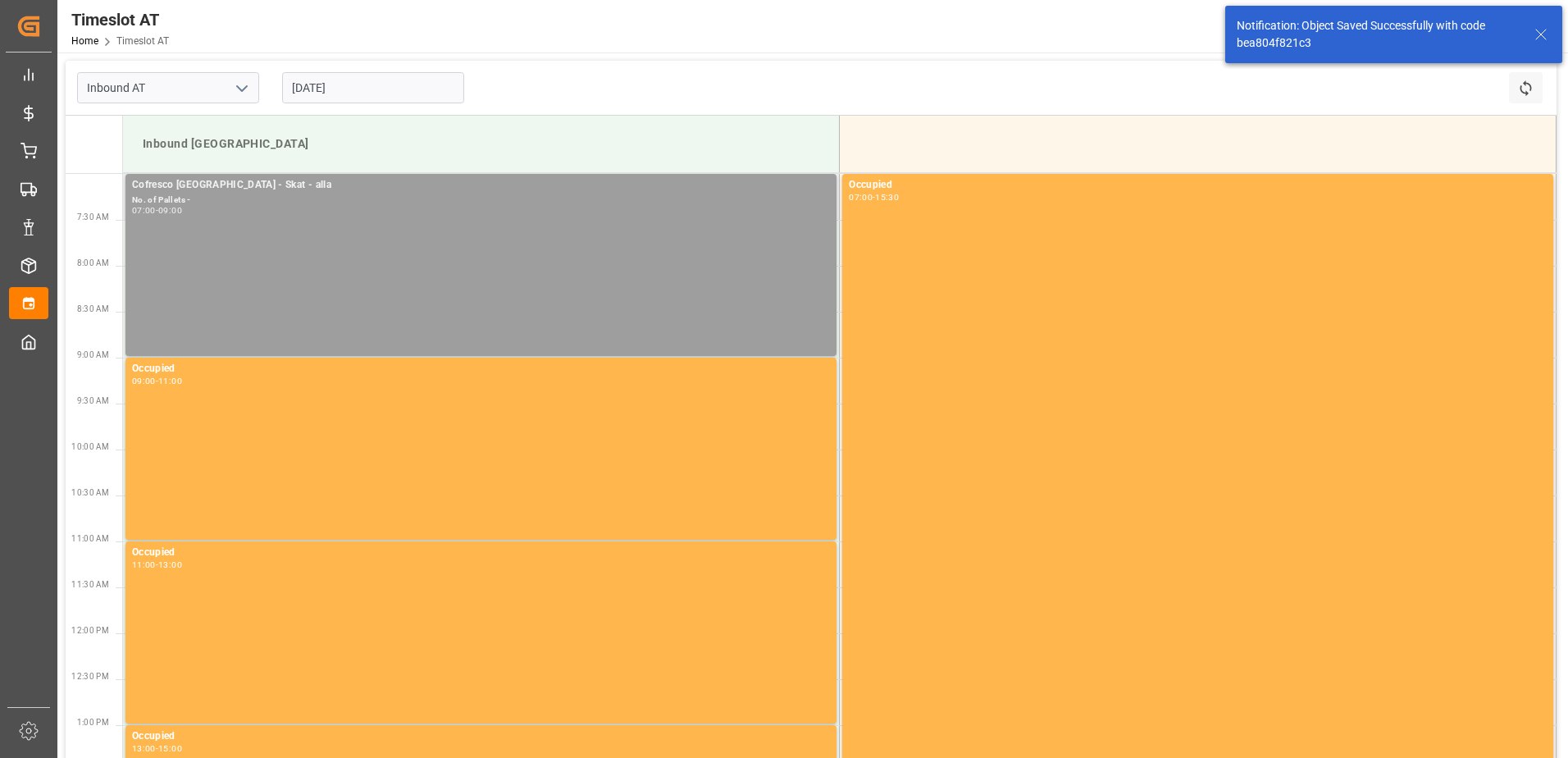
click at [261, 224] on div "Cofresco [GEOGRAPHIC_DATA] - Skat - alla No. of Pallets - 07:00 - 09:00" at bounding box center [481, 265] width 698 height 176
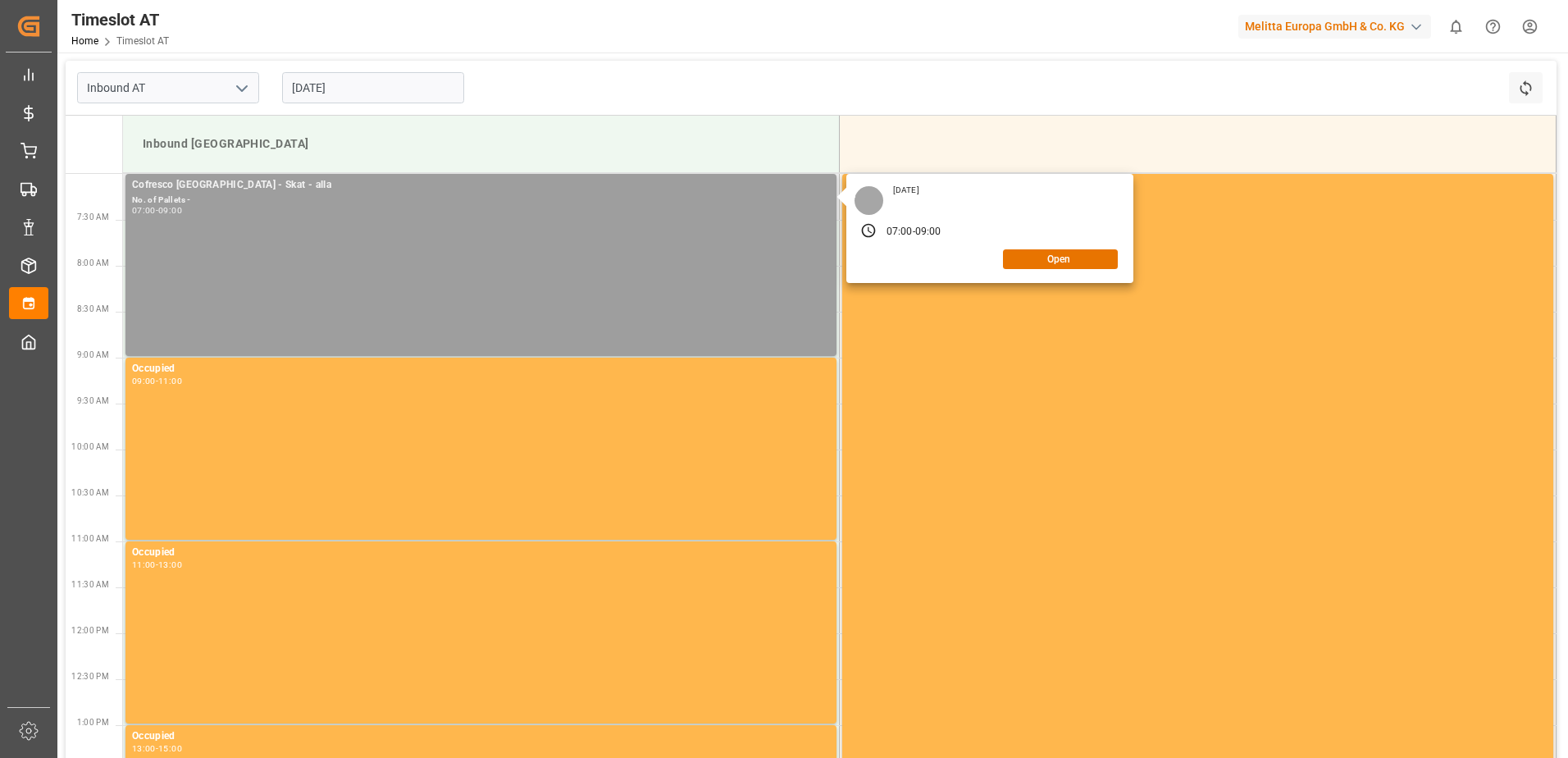
scroll to position [392, 0]
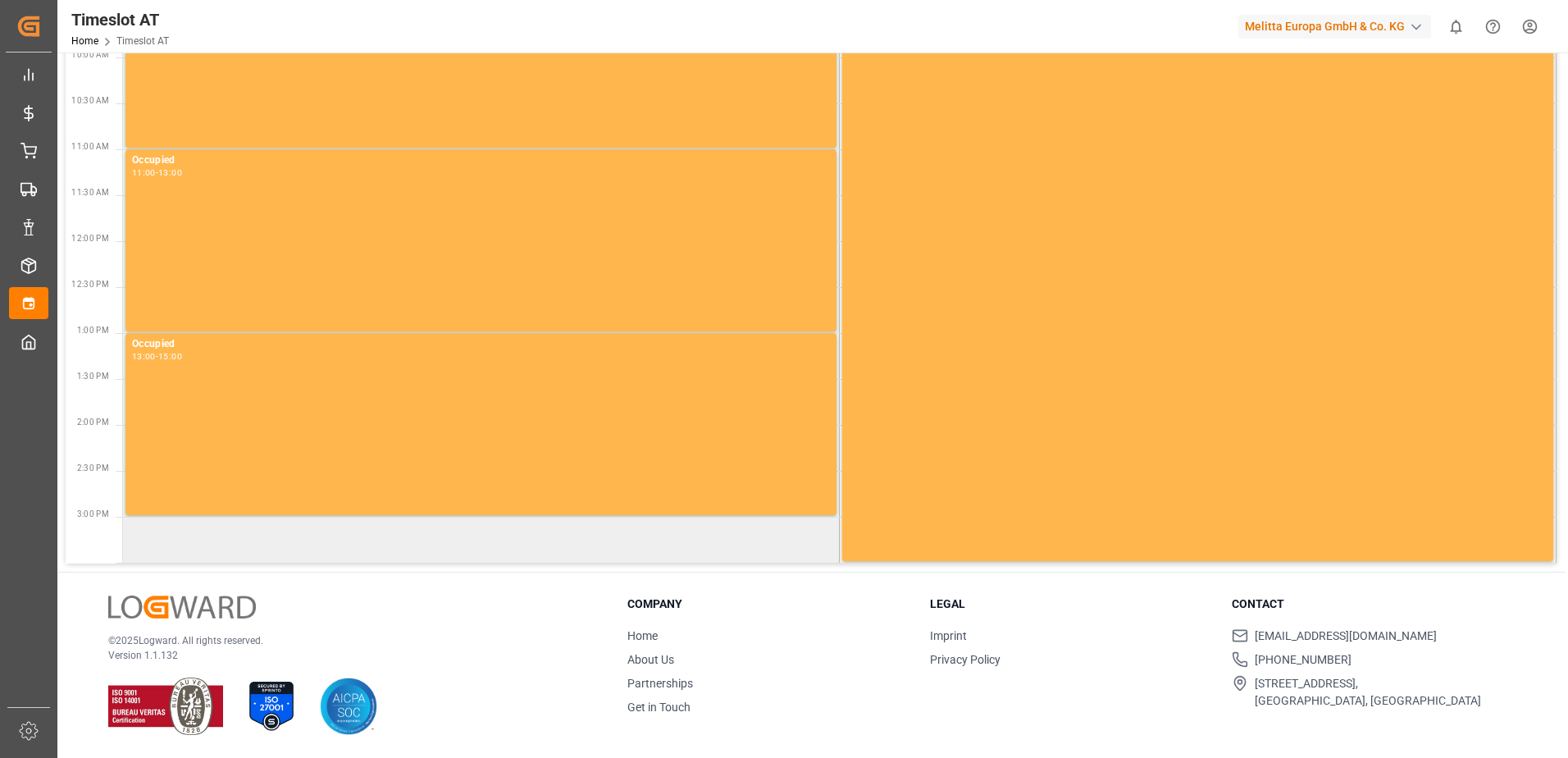
click at [168, 540] on td at bounding box center [481, 540] width 716 height 46
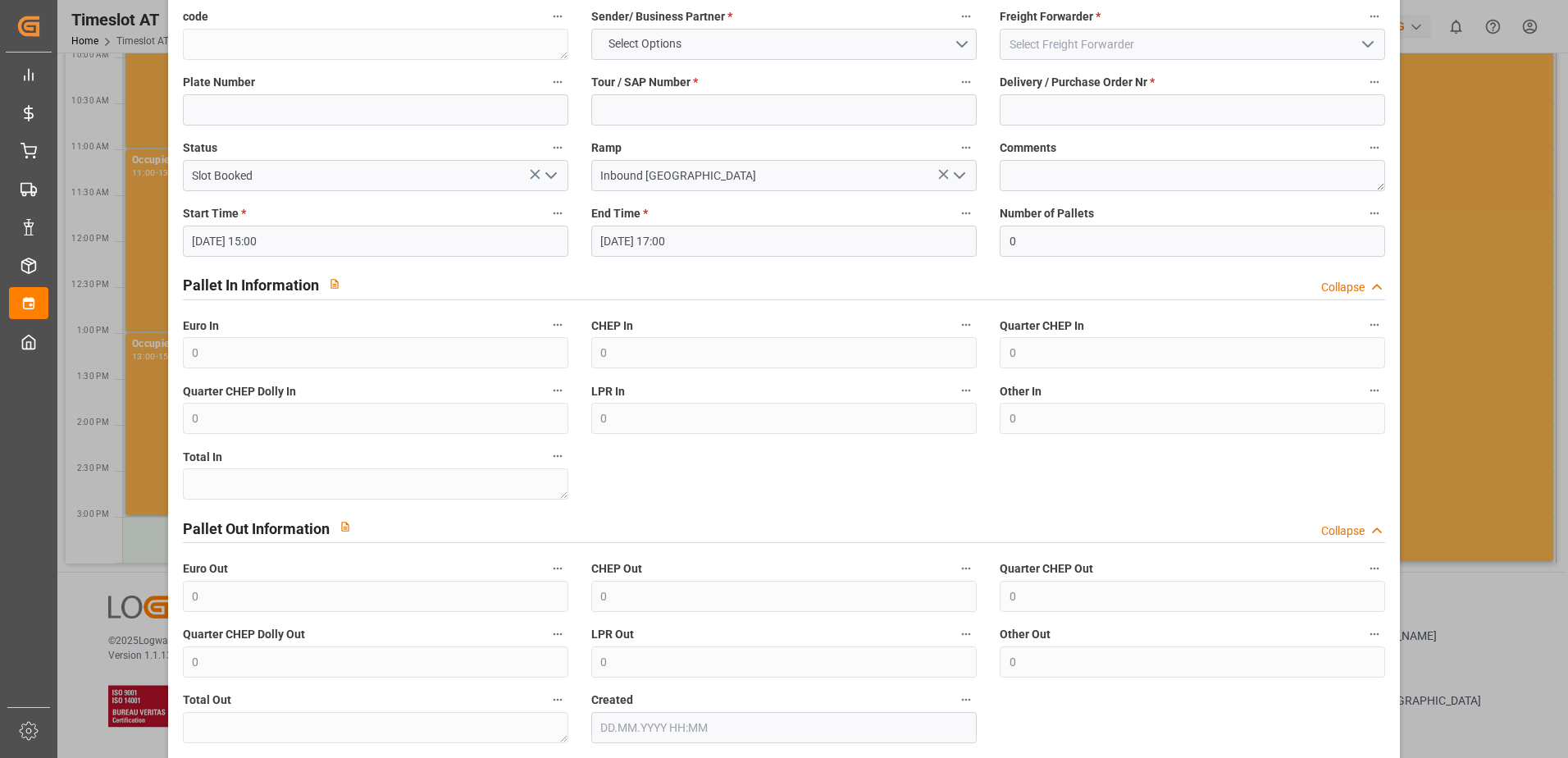
scroll to position [0, 0]
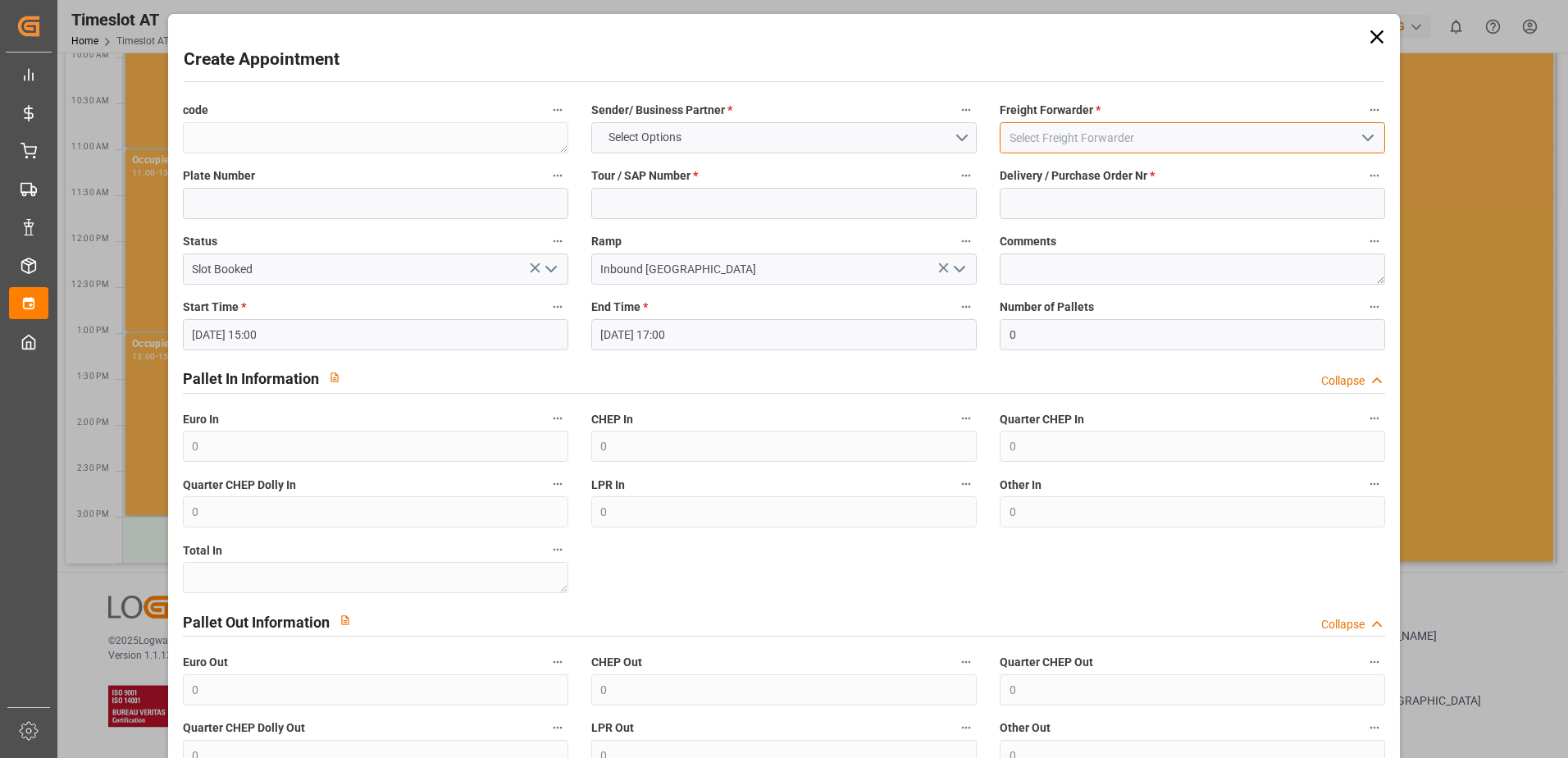
click at [1030, 128] on input at bounding box center [1192, 137] width 385 height 31
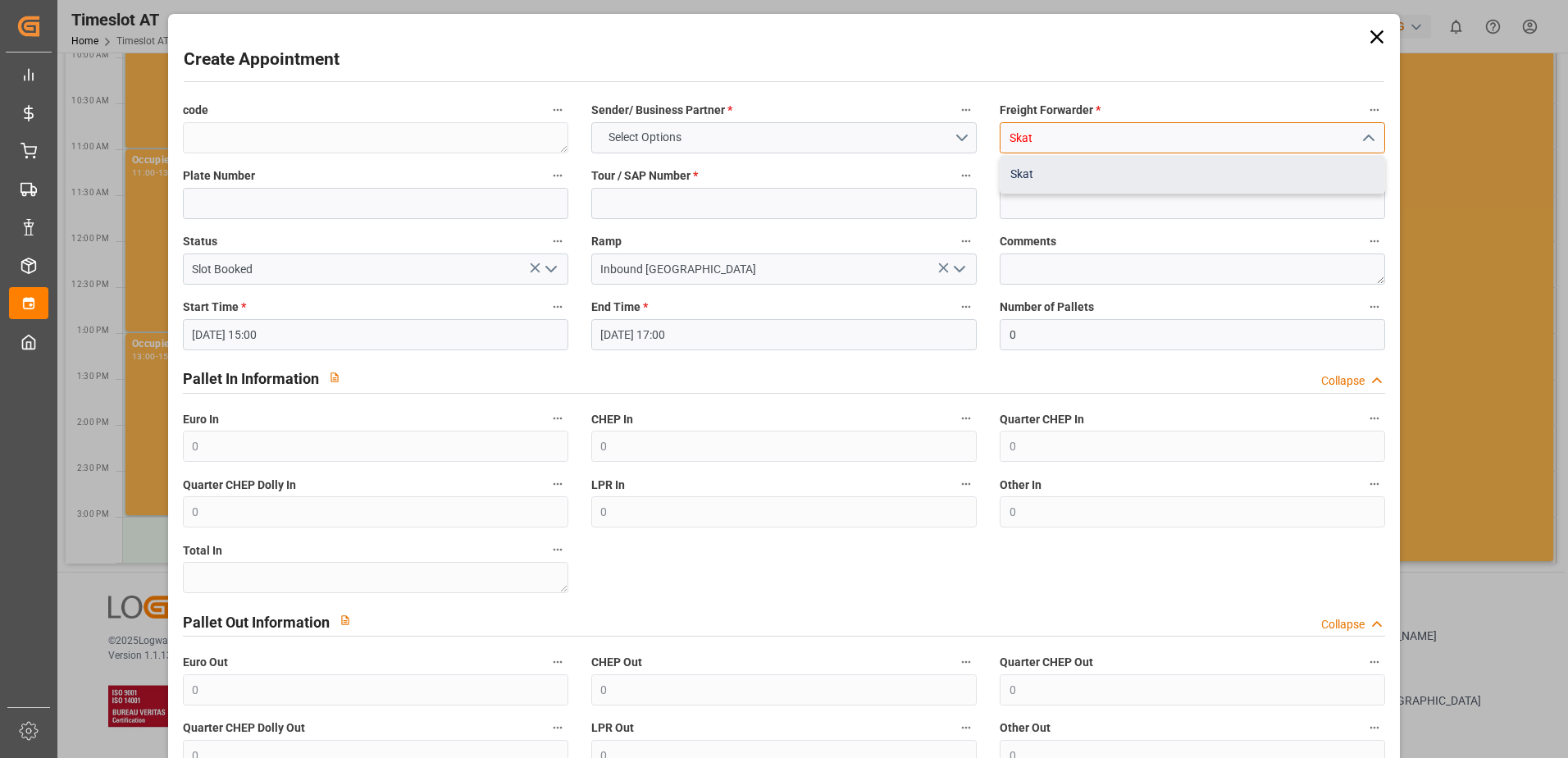
click at [1024, 170] on div "Skat" at bounding box center [1192, 174] width 384 height 37
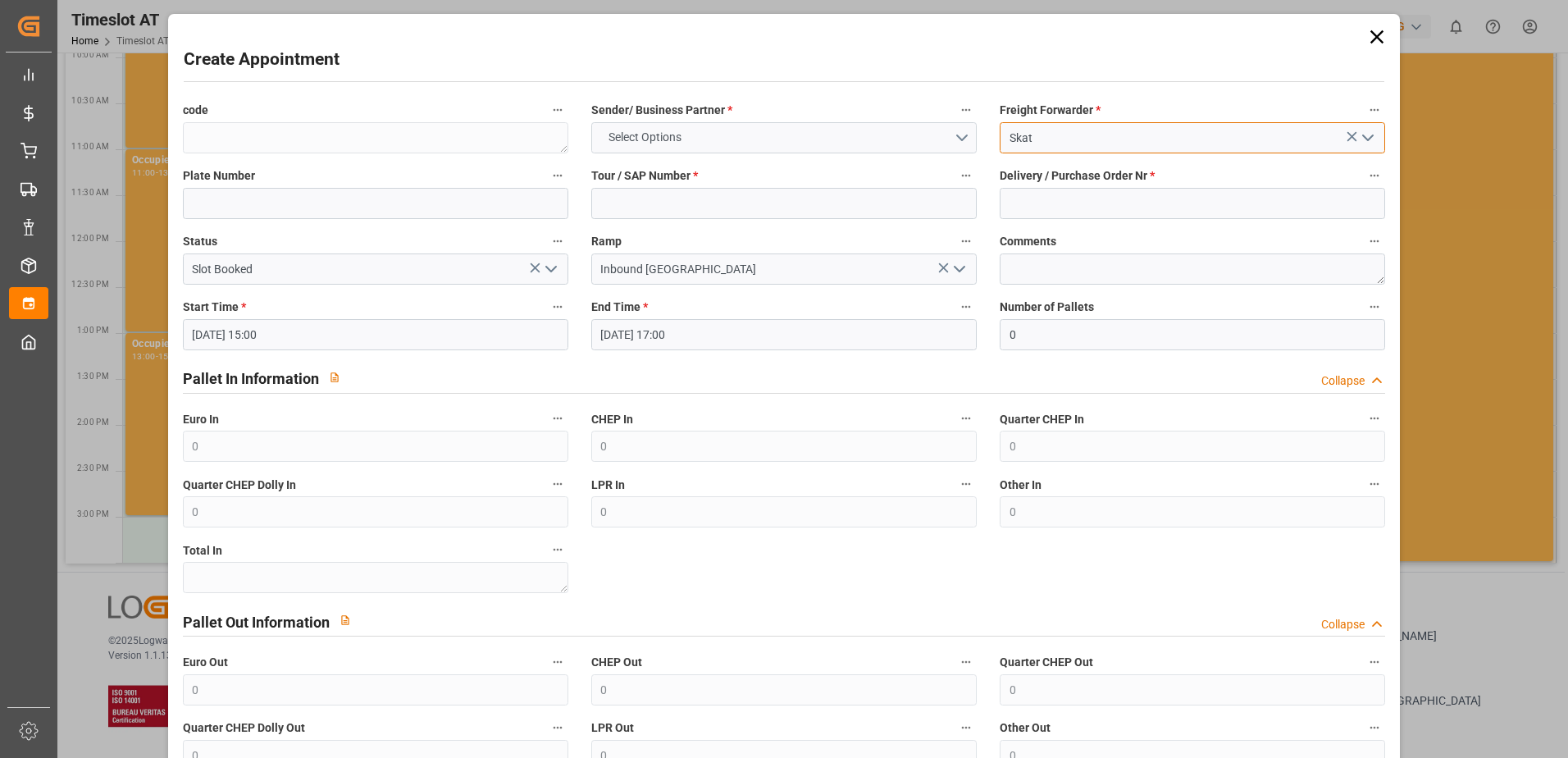
type input "Skat"
click at [734, 135] on button "Select Options" at bounding box center [784, 137] width 385 height 31
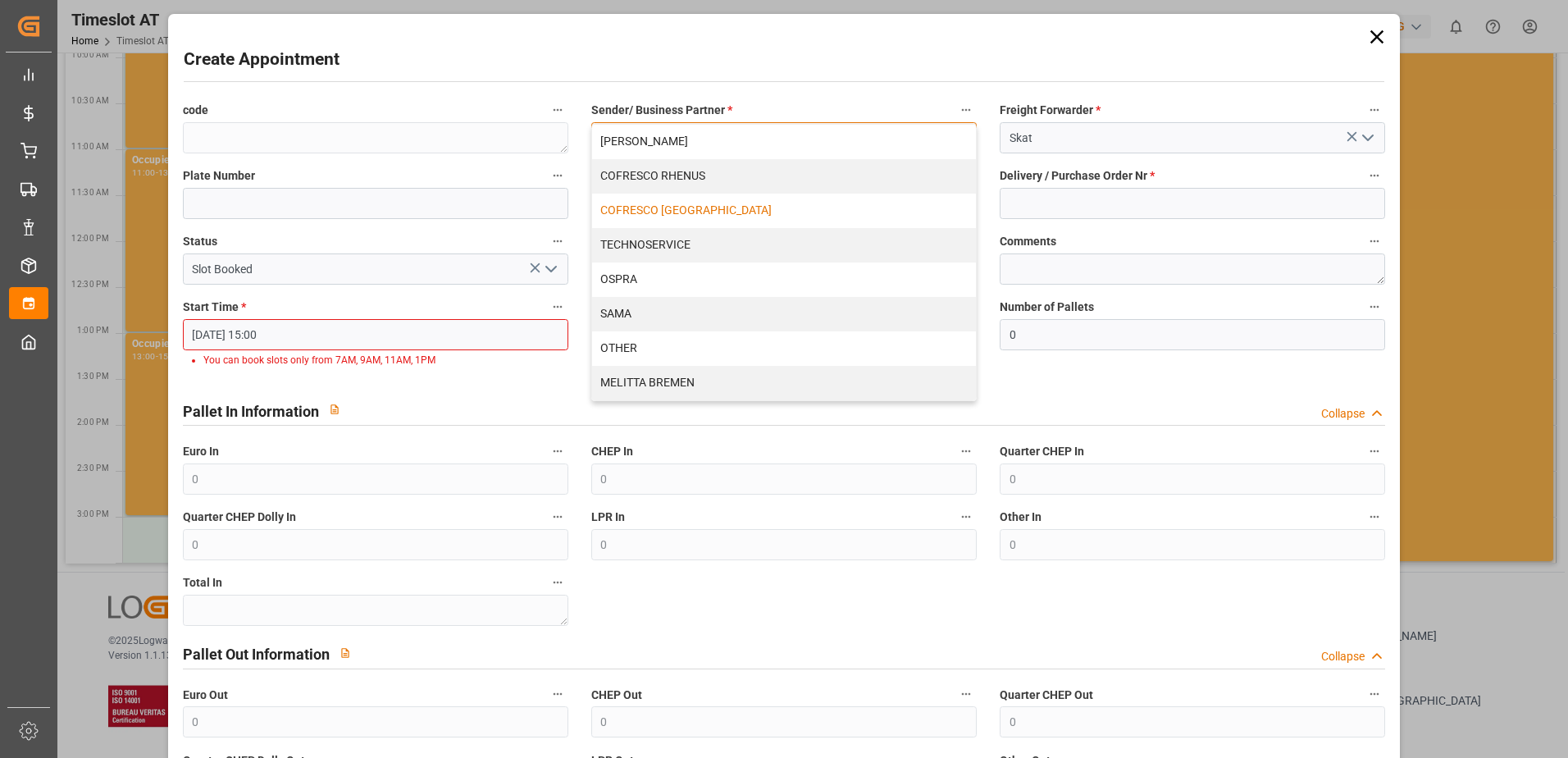
click at [630, 208] on div "COFRESCO [GEOGRAPHIC_DATA]" at bounding box center [784, 210] width 384 height 34
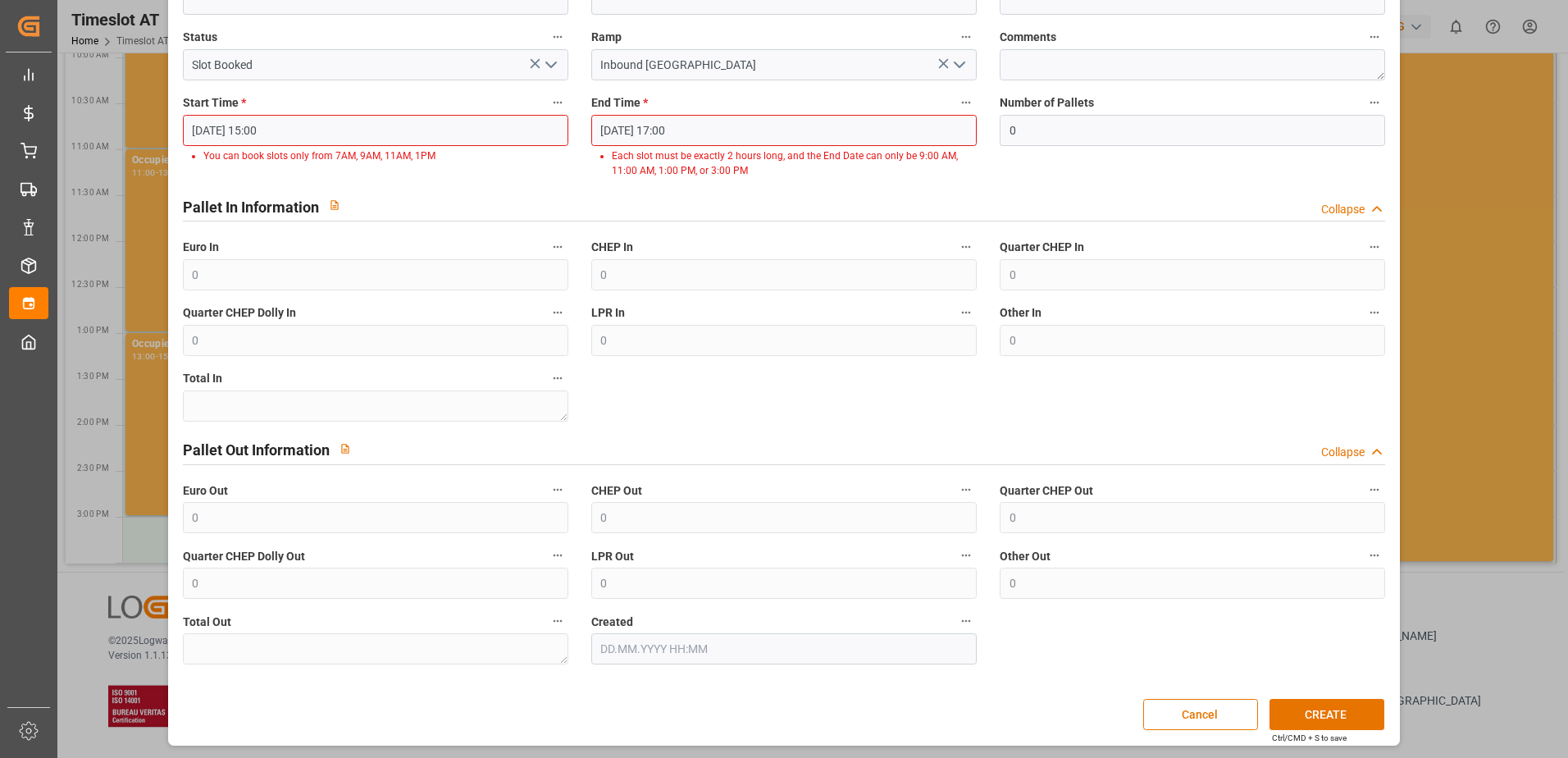
scroll to position [206, 0]
click at [473, 175] on div "Start Time * [DATE] 15:00 You can book slots only from 7AM, 9AM, 11AM, 1PM" at bounding box center [375, 134] width 409 height 98
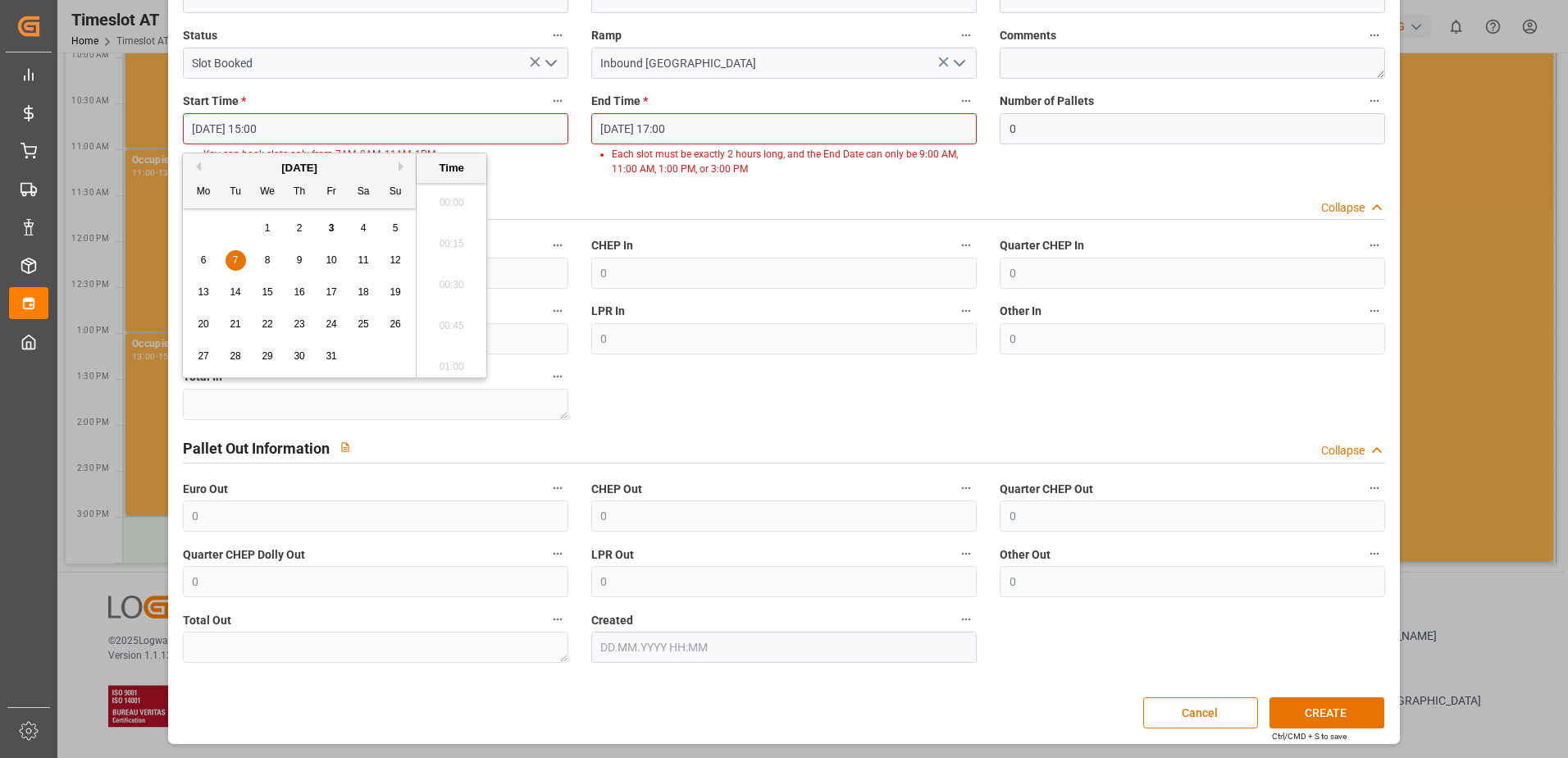
click at [212, 121] on input "[DATE] 15:00" at bounding box center [375, 128] width 385 height 31
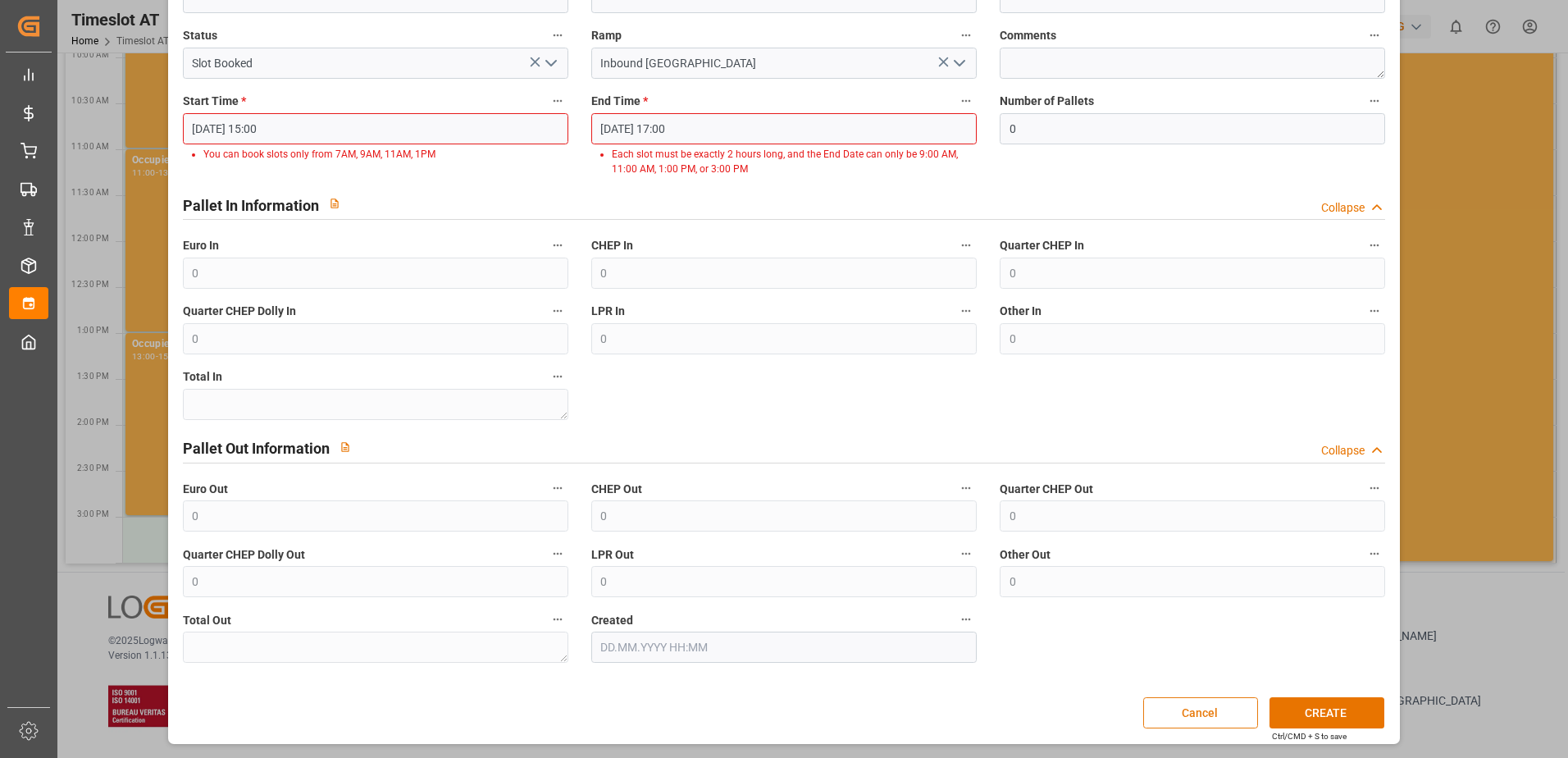
click at [1176, 707] on button "Cancel" at bounding box center [1200, 712] width 115 height 31
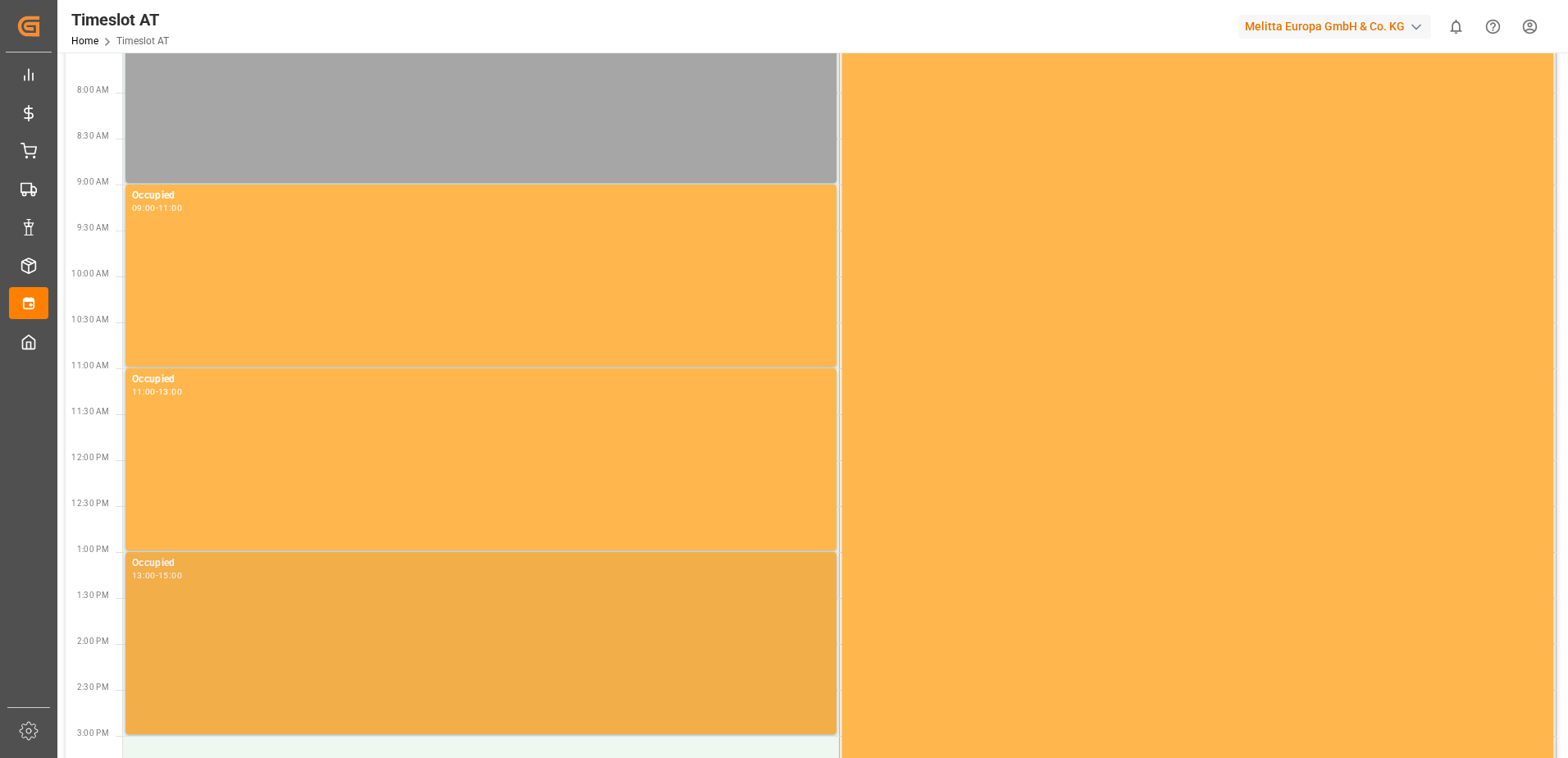
scroll to position [392, 0]
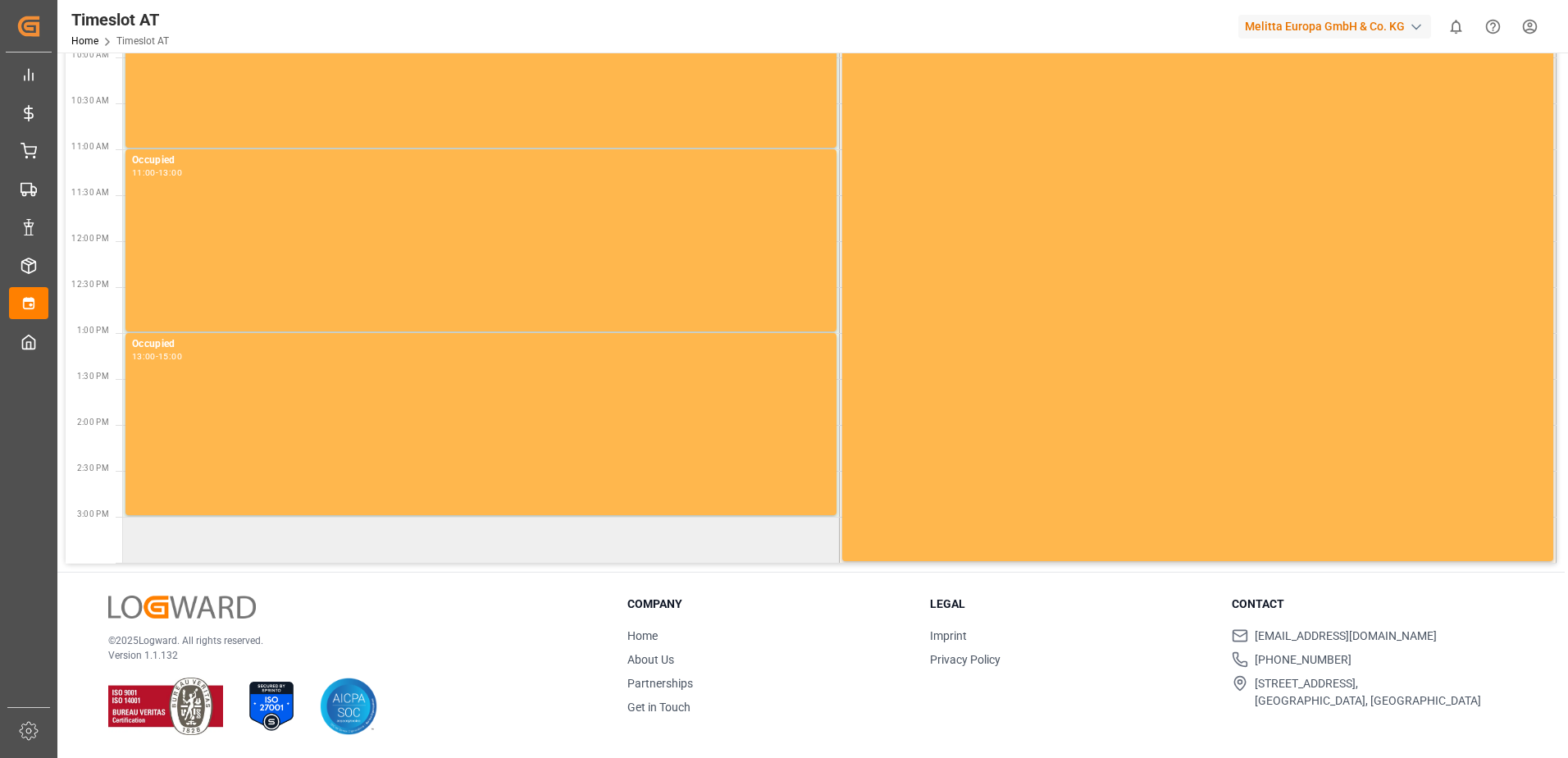
click at [149, 536] on td at bounding box center [481, 540] width 716 height 46
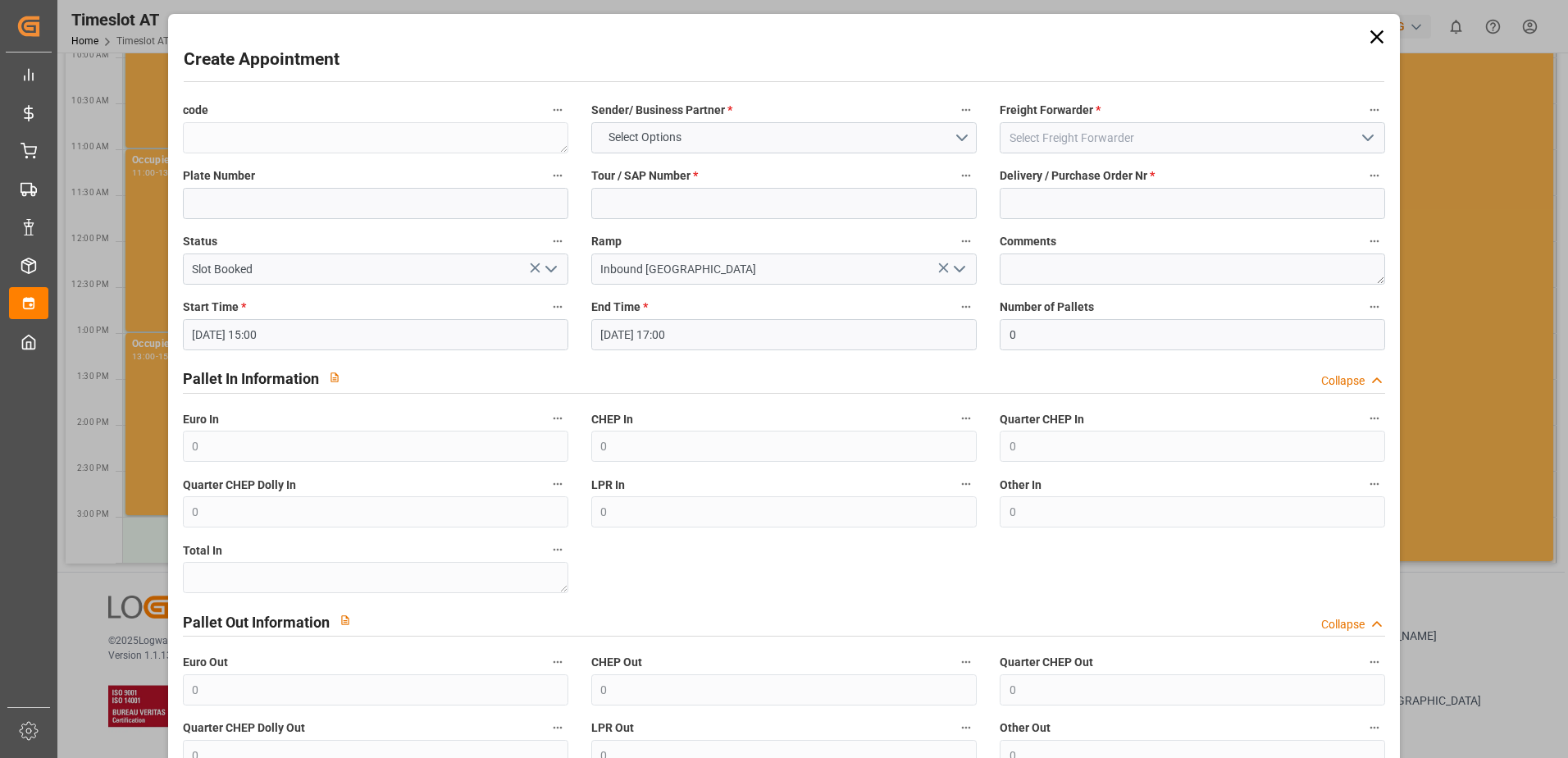
click at [287, 339] on input "[DATE] 15:00" at bounding box center [375, 334] width 385 height 31
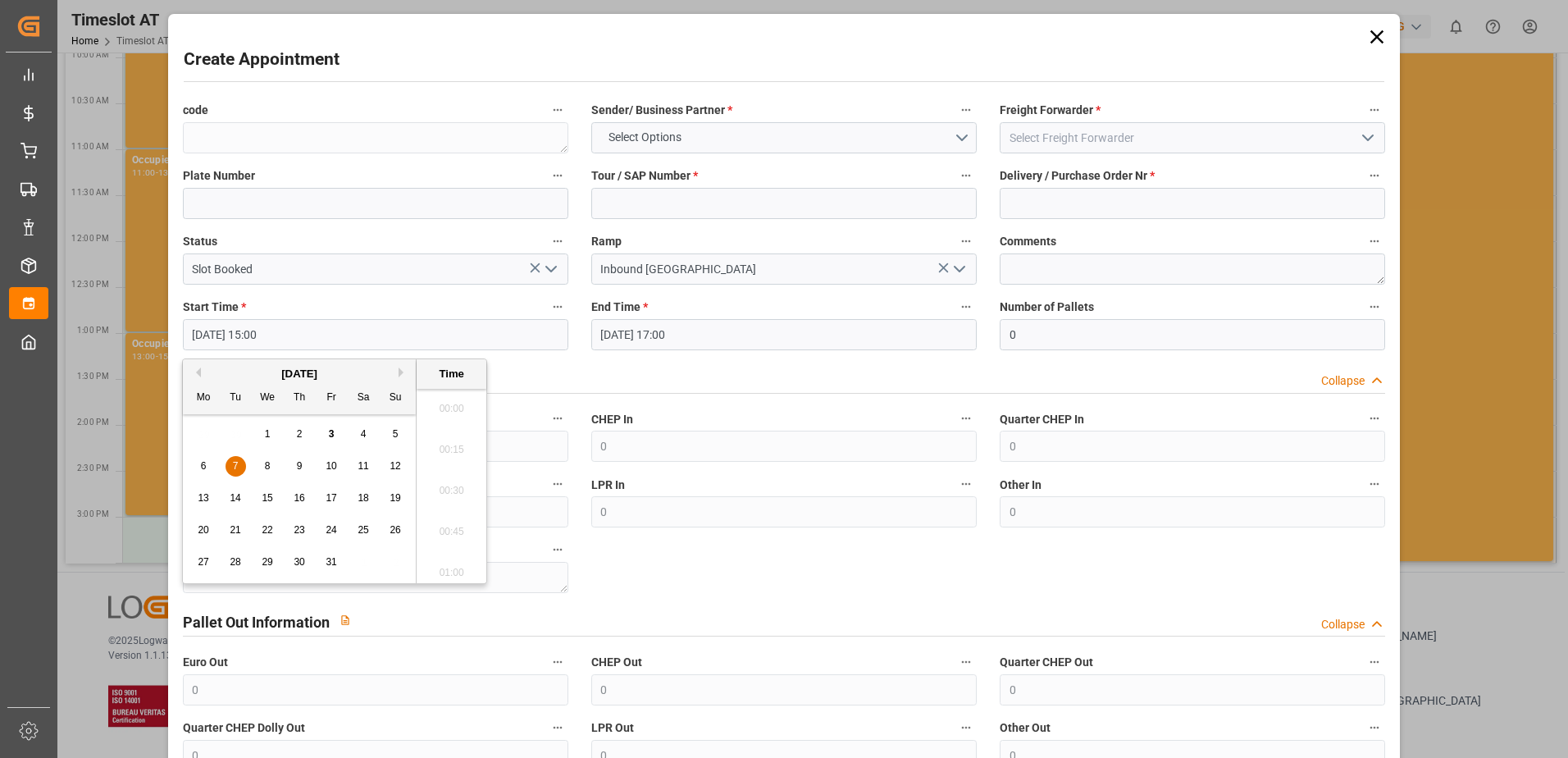
scroll to position [2385, 0]
click at [663, 134] on span "Select Options" at bounding box center [645, 137] width 90 height 18
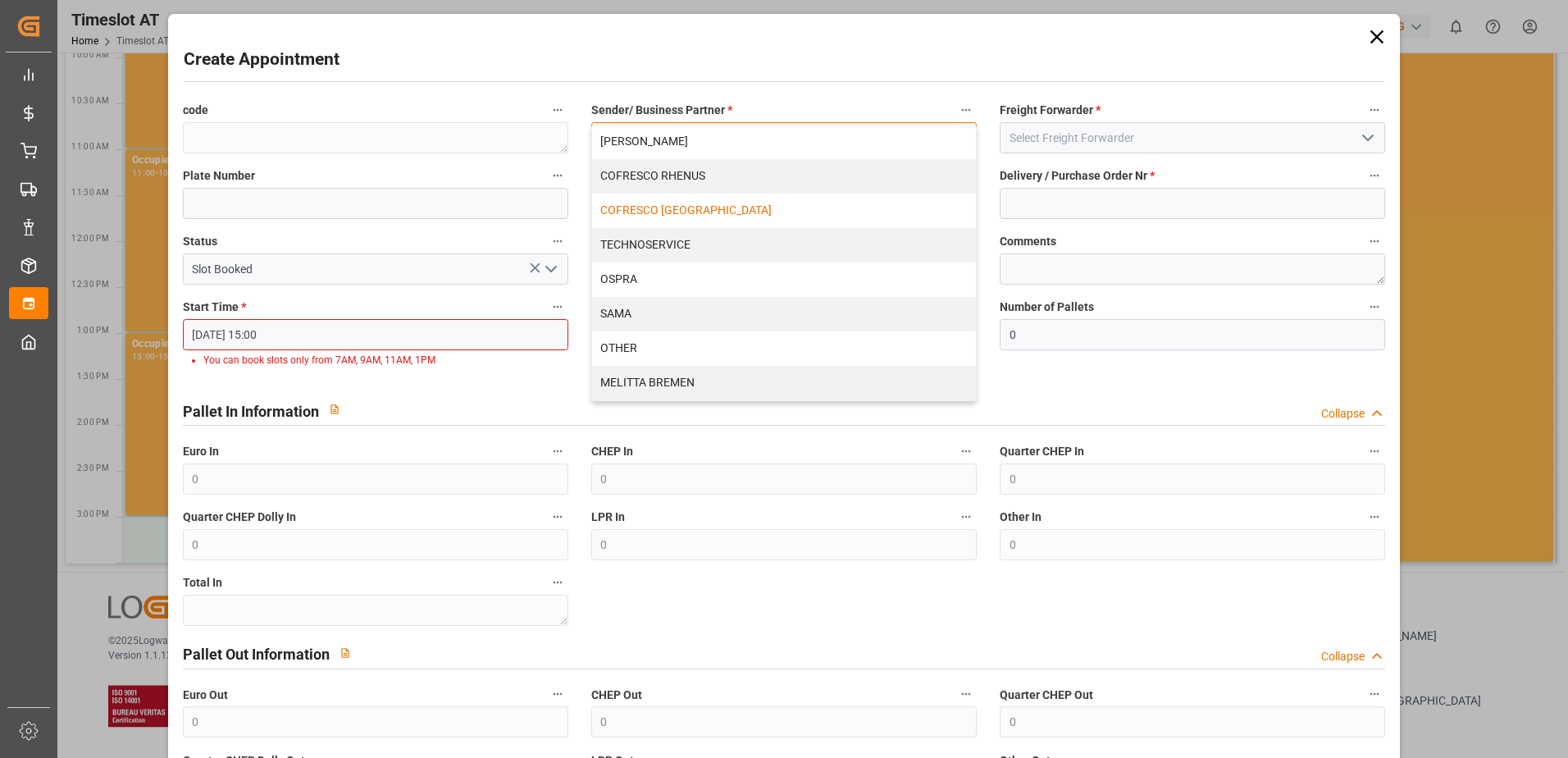
click at [631, 217] on div "COFRESCO [GEOGRAPHIC_DATA]" at bounding box center [784, 210] width 384 height 34
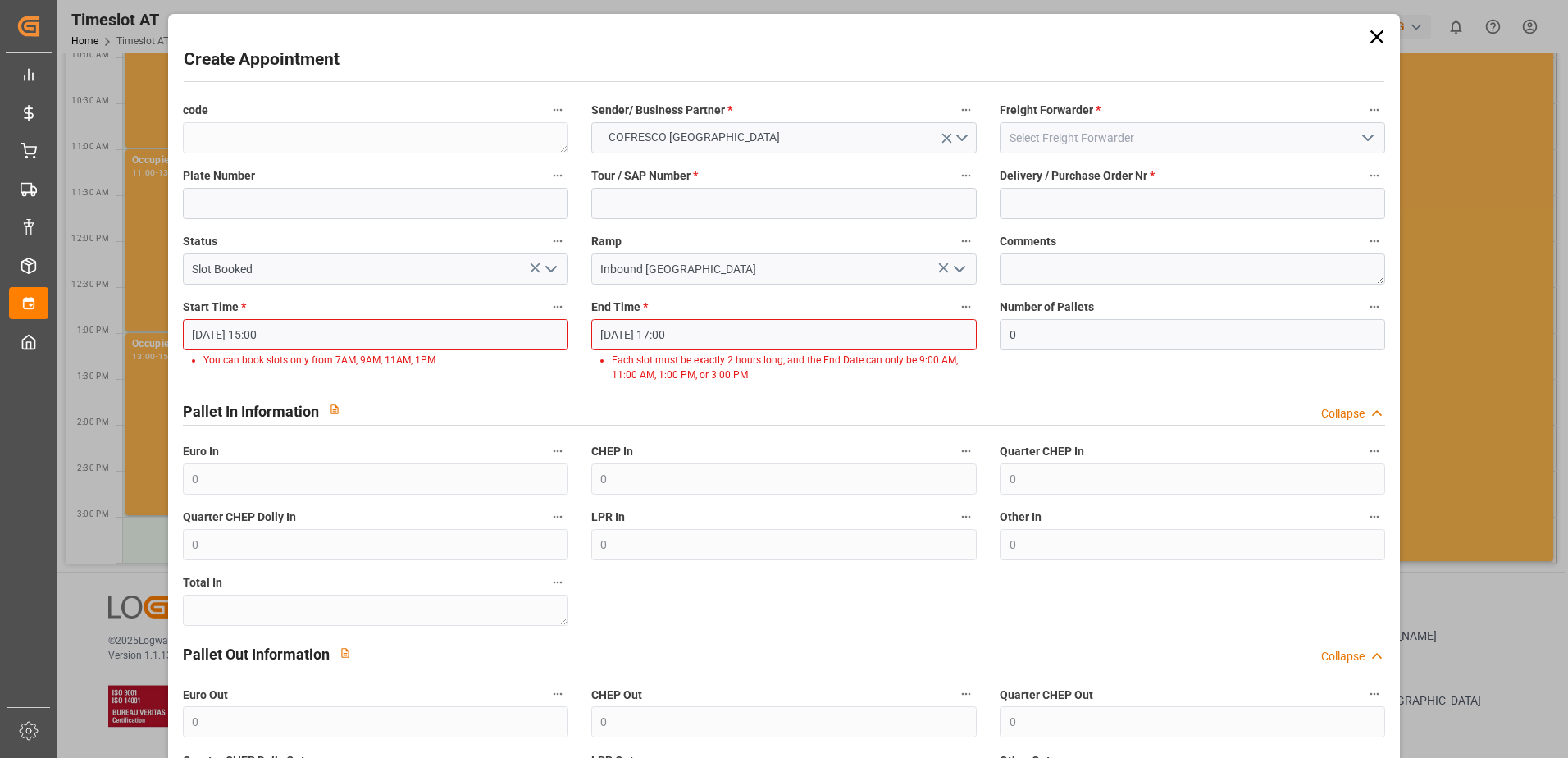
click at [1377, 33] on icon at bounding box center [1376, 37] width 23 height 23
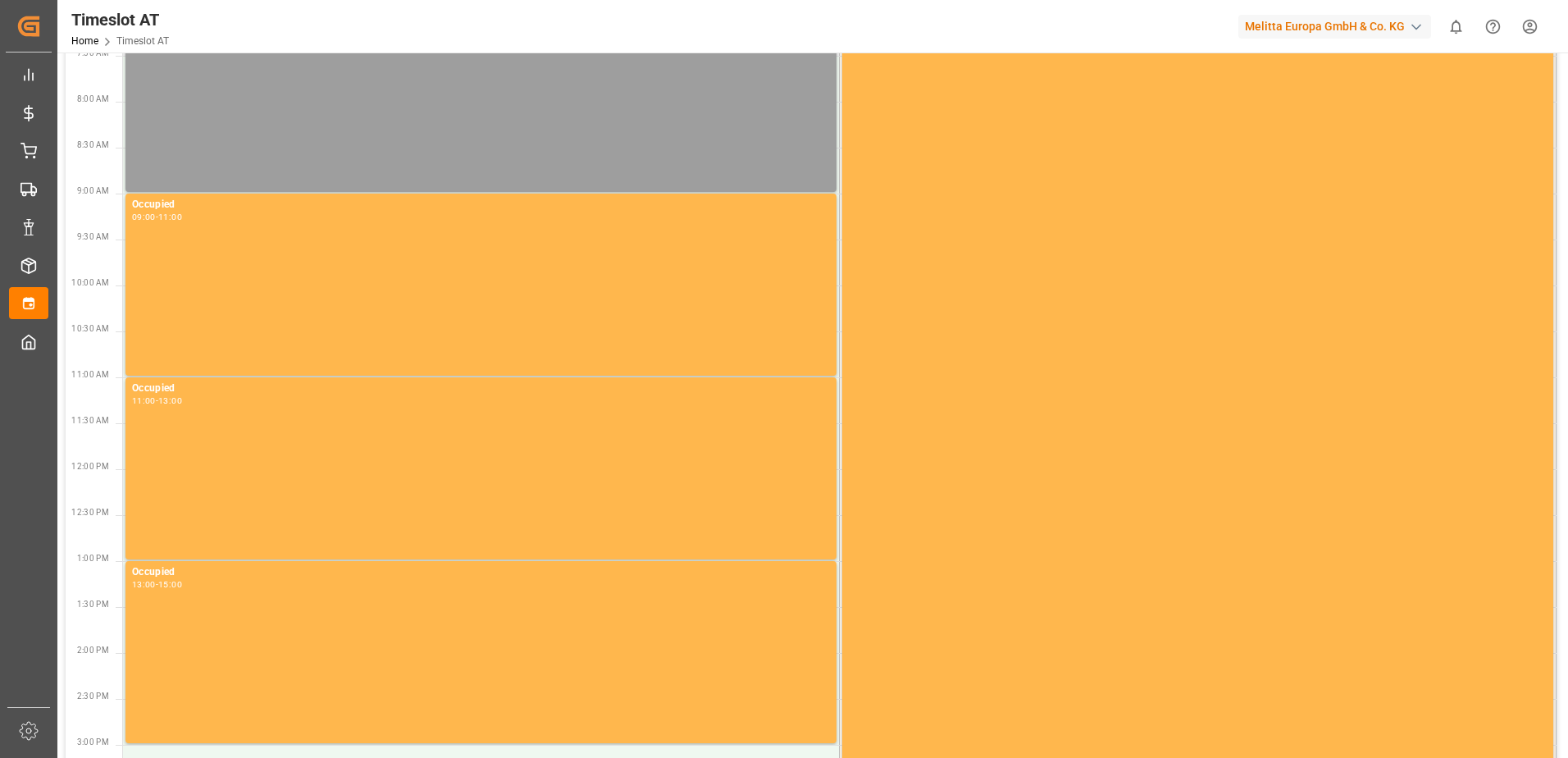
scroll to position [0, 0]
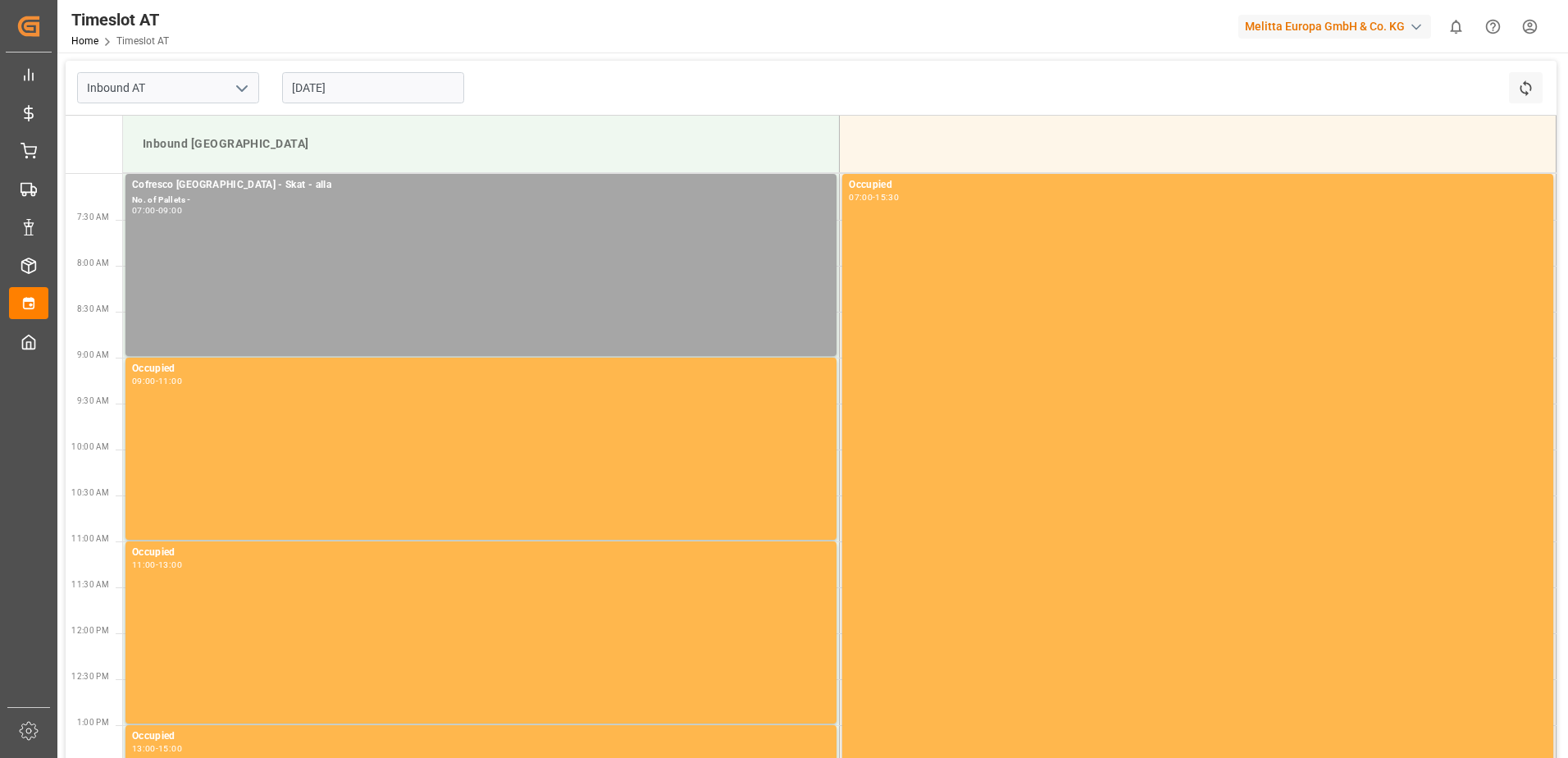
click at [319, 87] on input "[DATE]" at bounding box center [373, 87] width 182 height 31
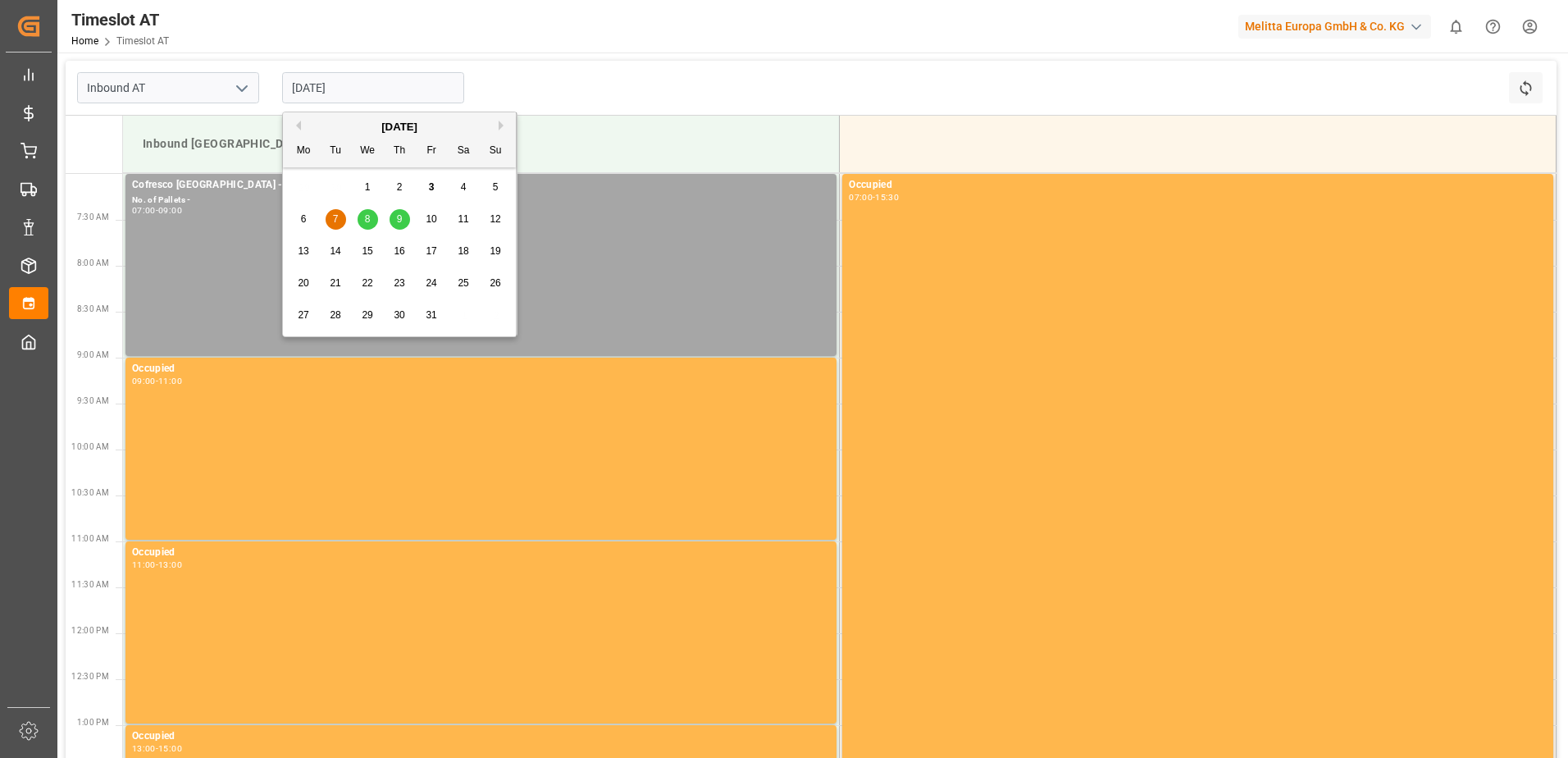
click at [366, 217] on span "8" at bounding box center [367, 219] width 6 height 11
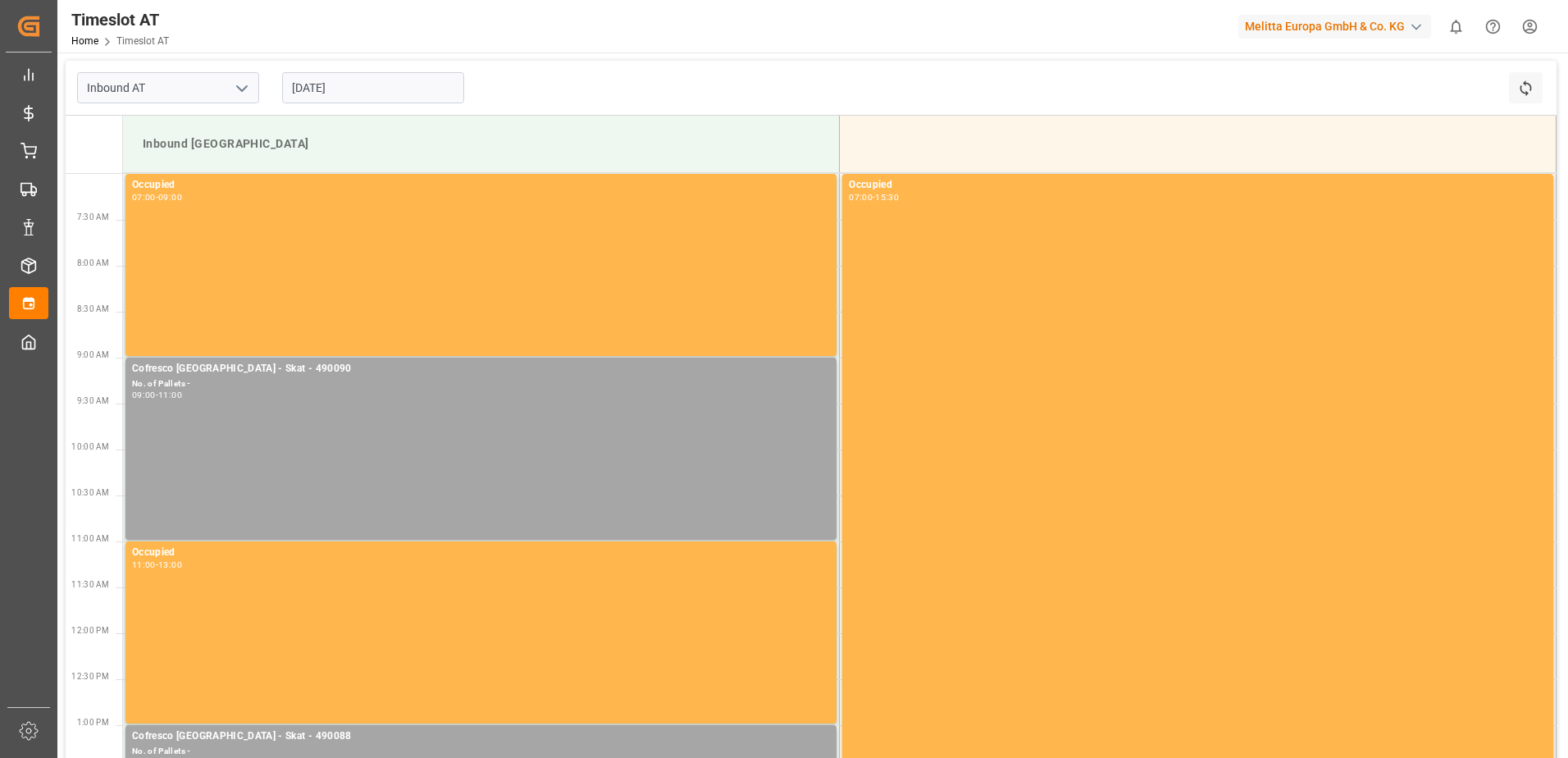
click at [336, 82] on input "[DATE]" at bounding box center [373, 87] width 182 height 31
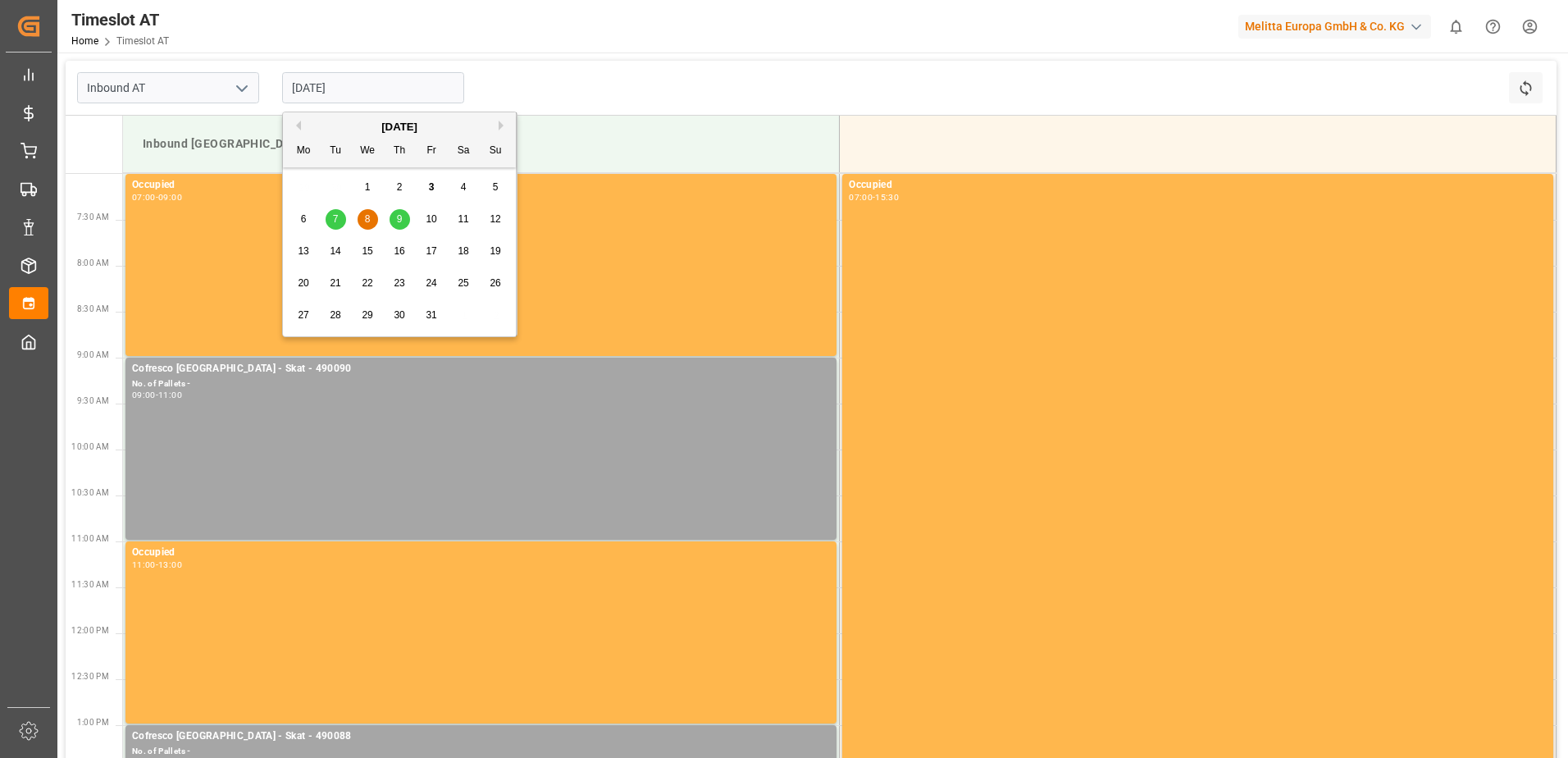
click at [399, 220] on span "9" at bounding box center [400, 219] width 6 height 11
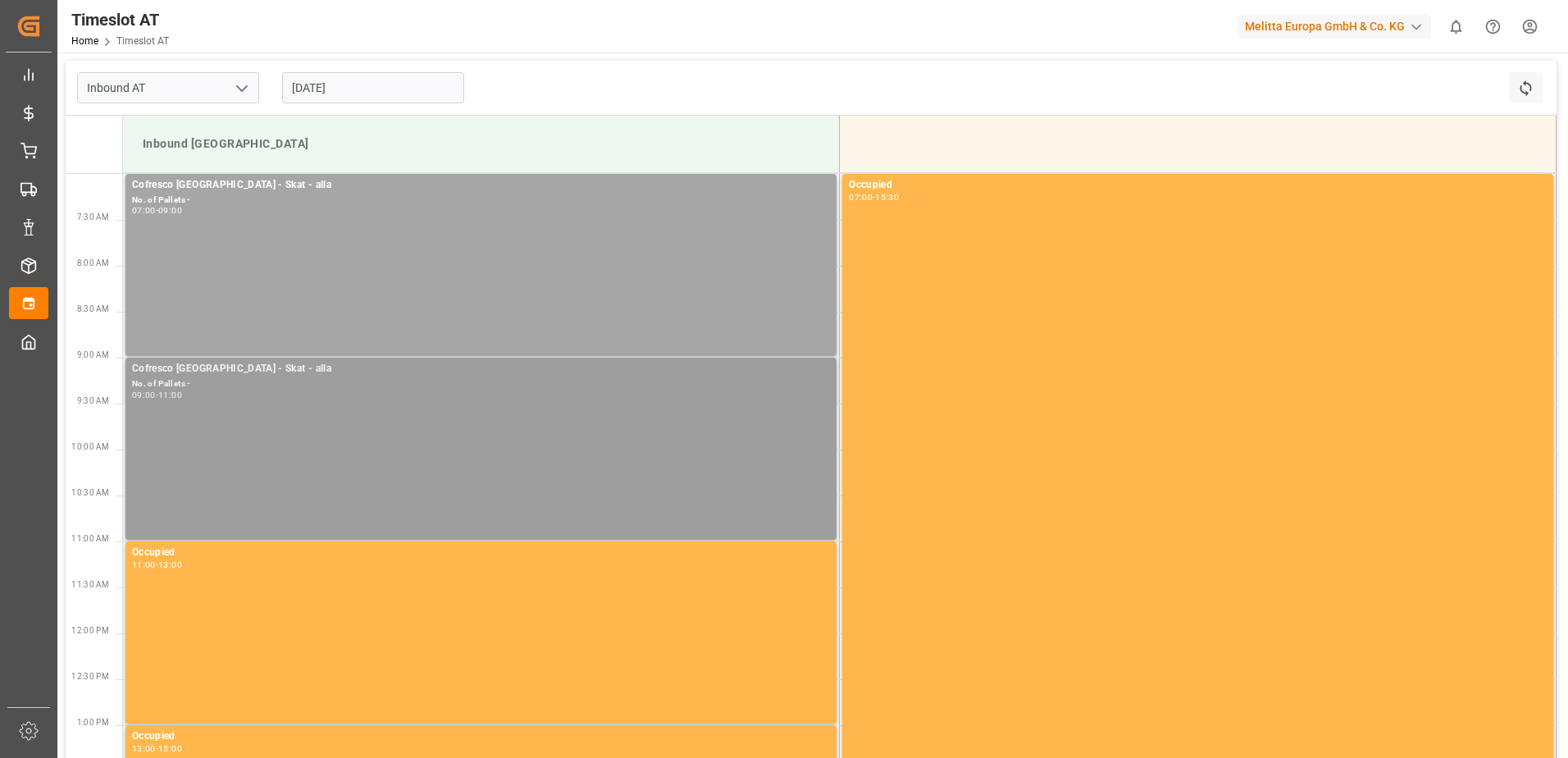
drag, startPoint x: 261, startPoint y: 429, endPoint x: 222, endPoint y: 419, distance: 40.3
click at [222, 419] on div "Cofresco [GEOGRAPHIC_DATA] - Skat - alla No. of Pallets - 09:00 - 11:00" at bounding box center [481, 448] width 698 height 176
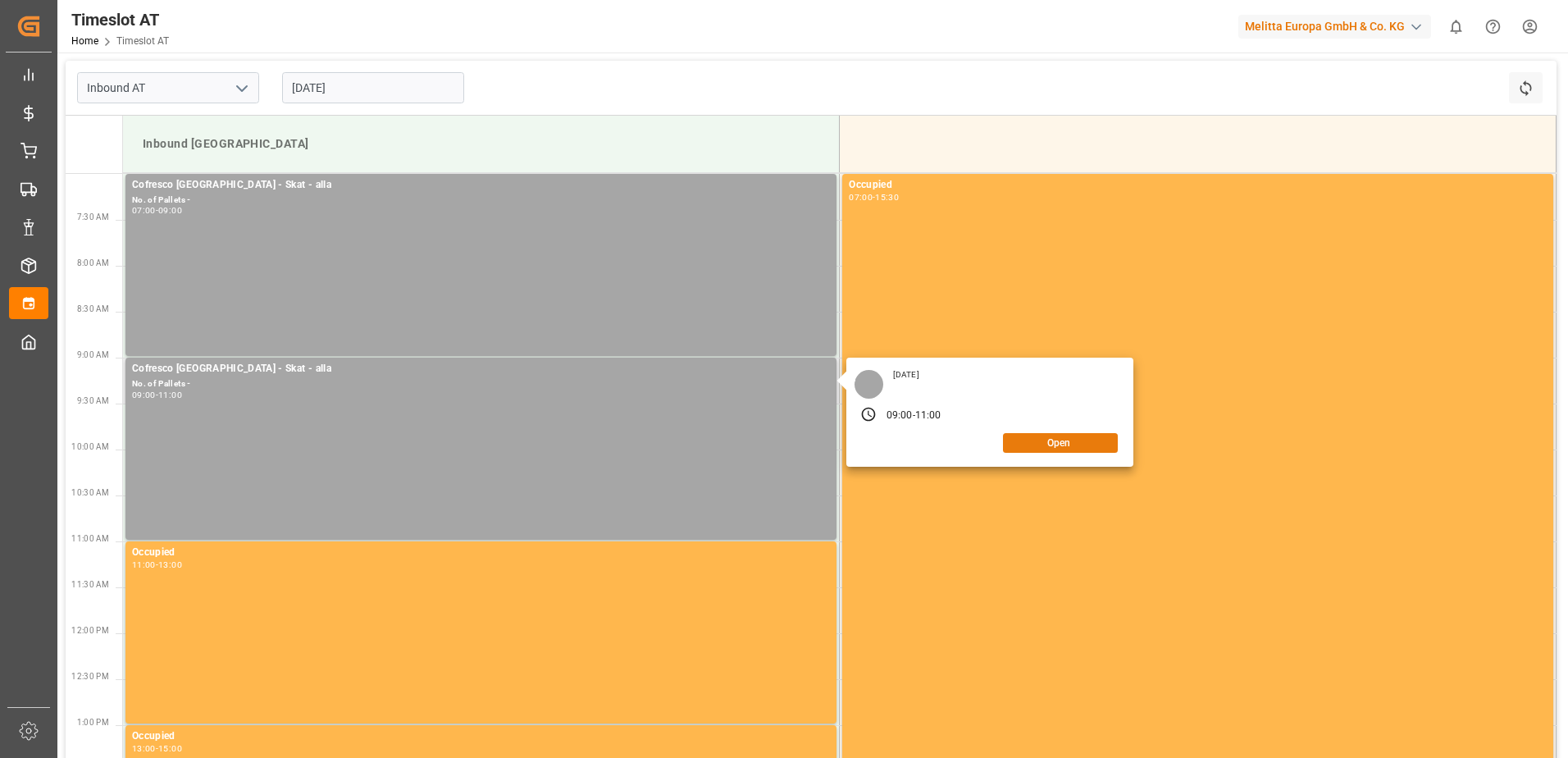
click at [1023, 446] on button "Open" at bounding box center [1060, 443] width 115 height 19
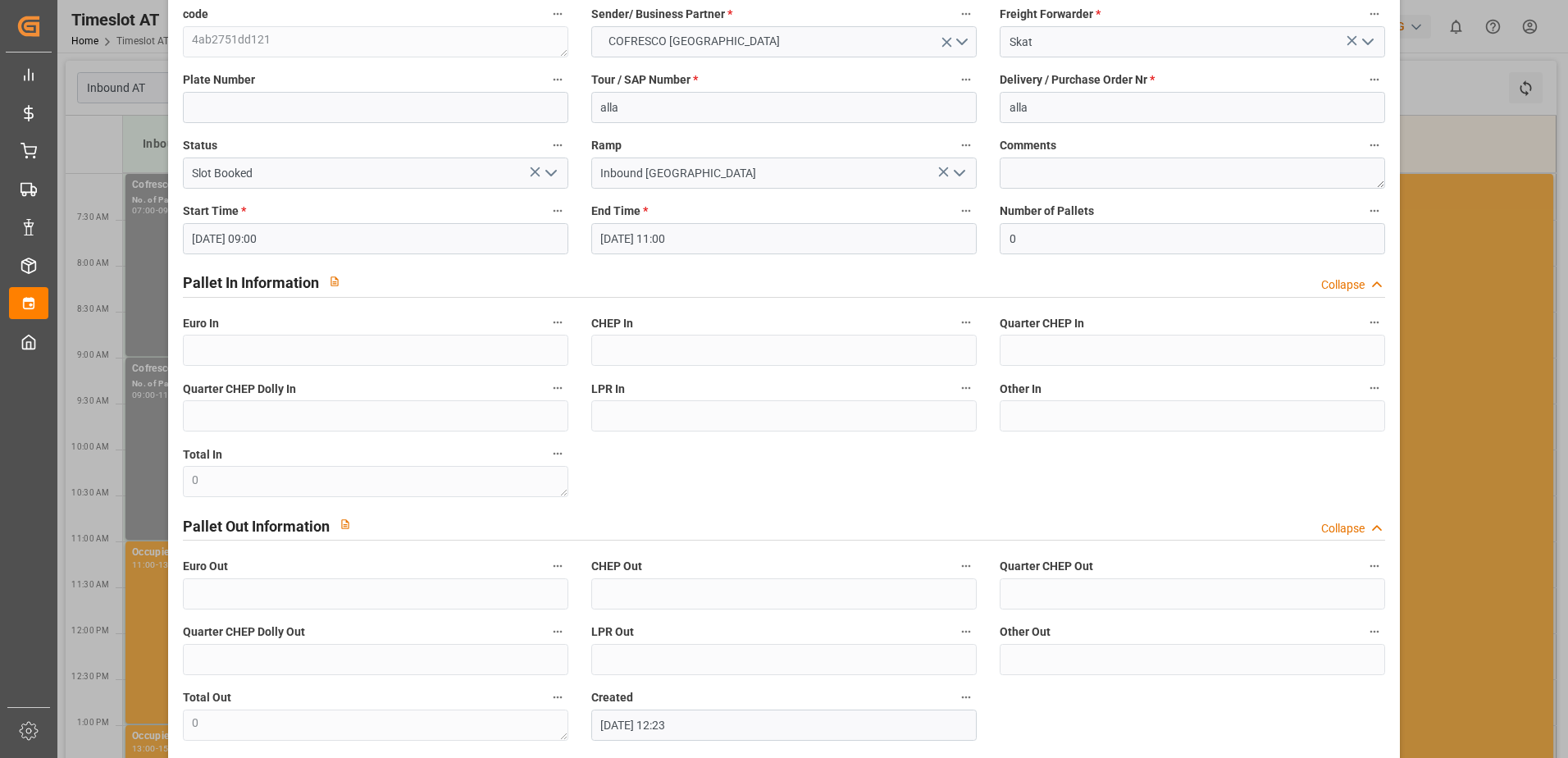
scroll to position [174, 0]
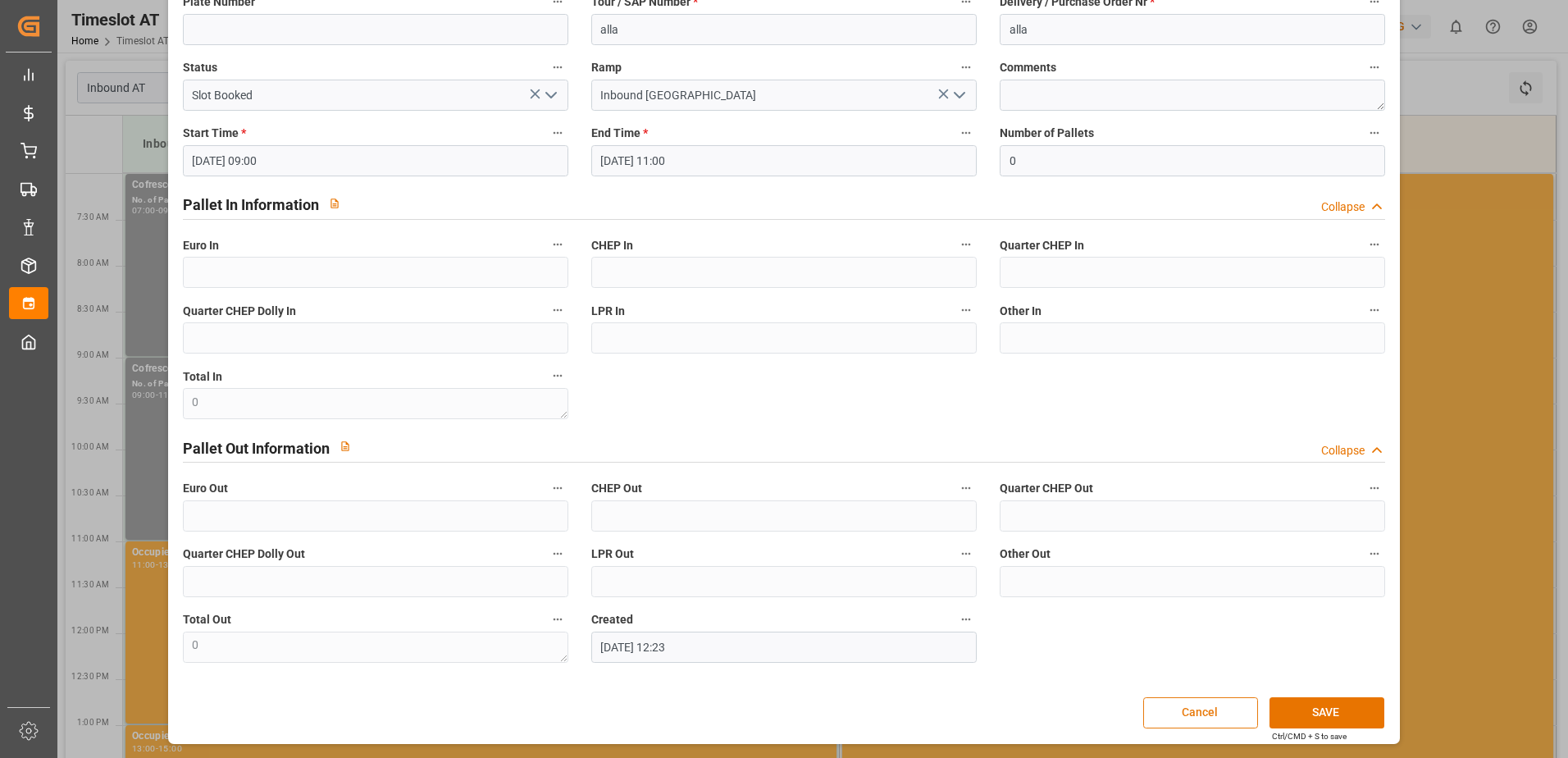
click at [1179, 717] on button "Cancel" at bounding box center [1200, 712] width 115 height 31
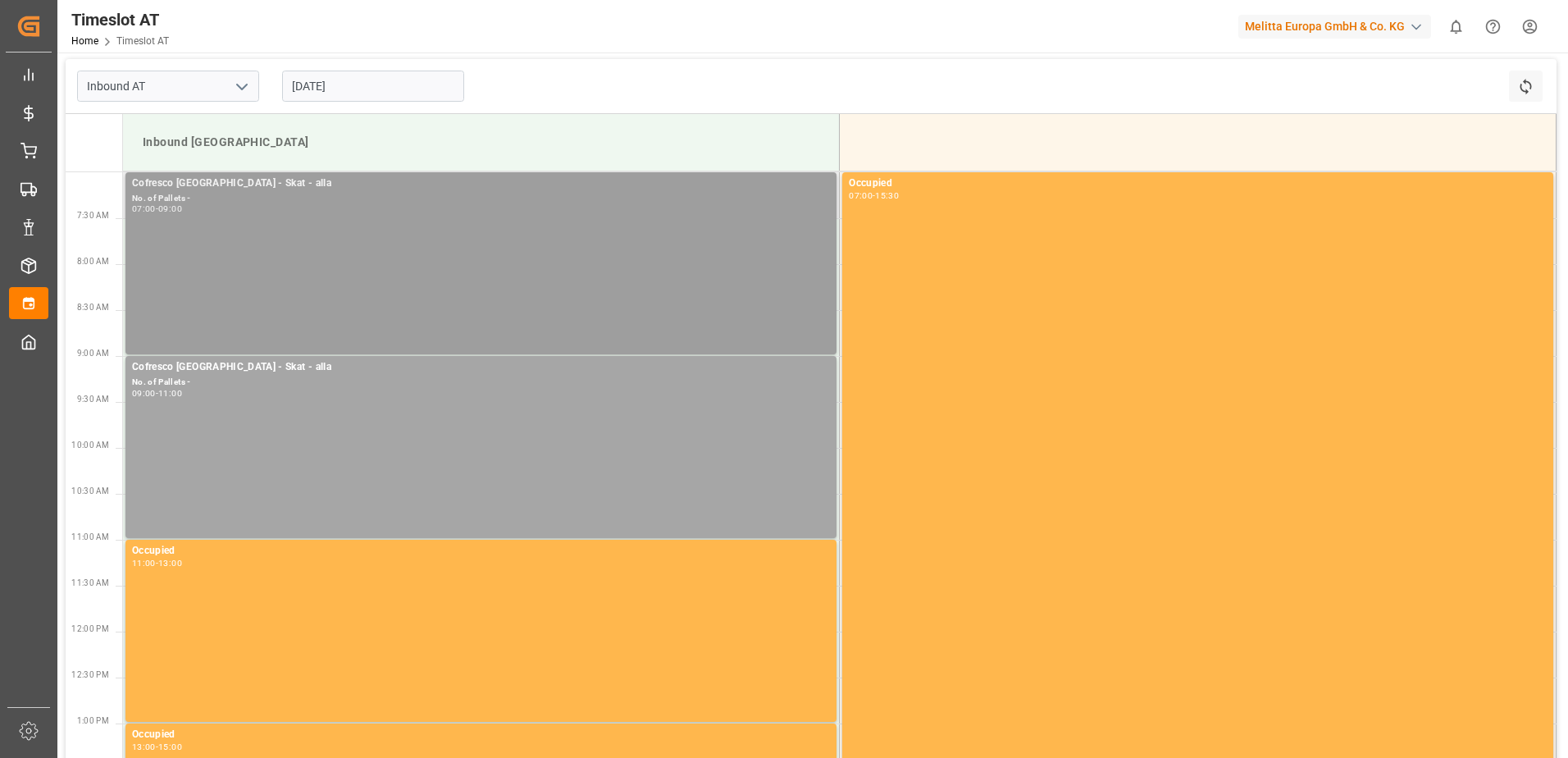
scroll to position [0, 0]
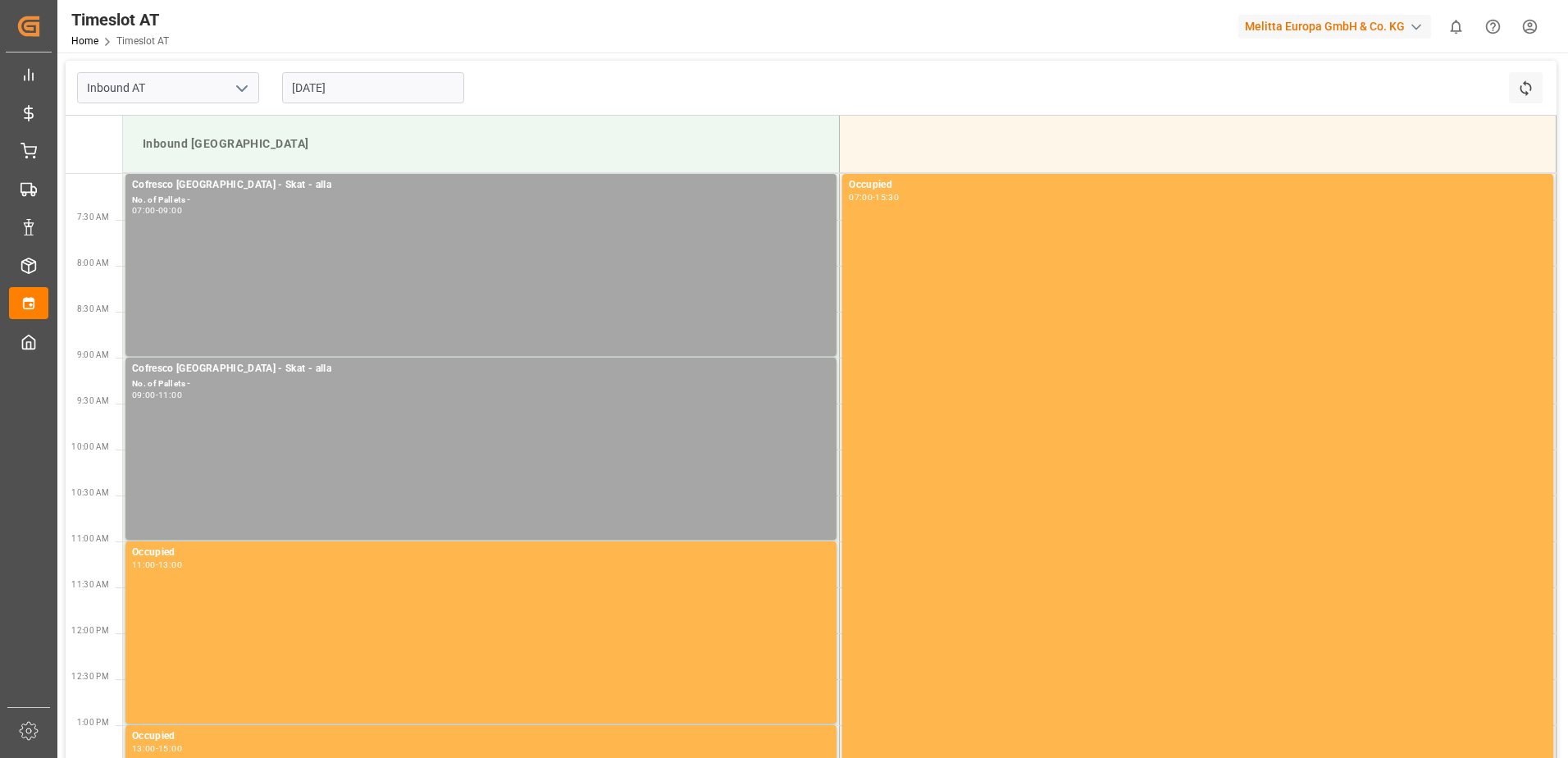
click at [307, 87] on input "[DATE]" at bounding box center [373, 87] width 182 height 31
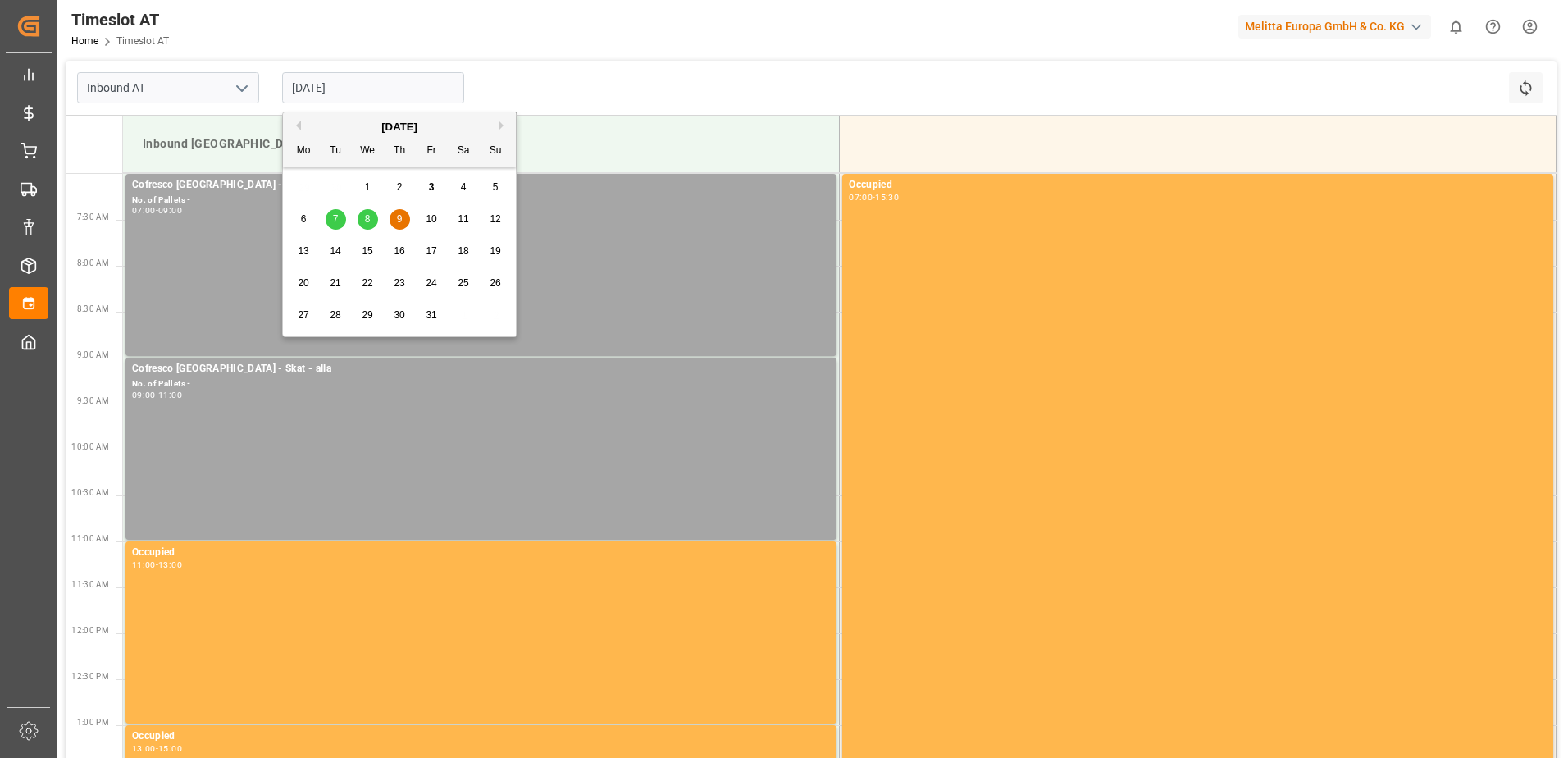
click at [340, 217] on div "7" at bounding box center [335, 220] width 20 height 19
type input "[DATE]"
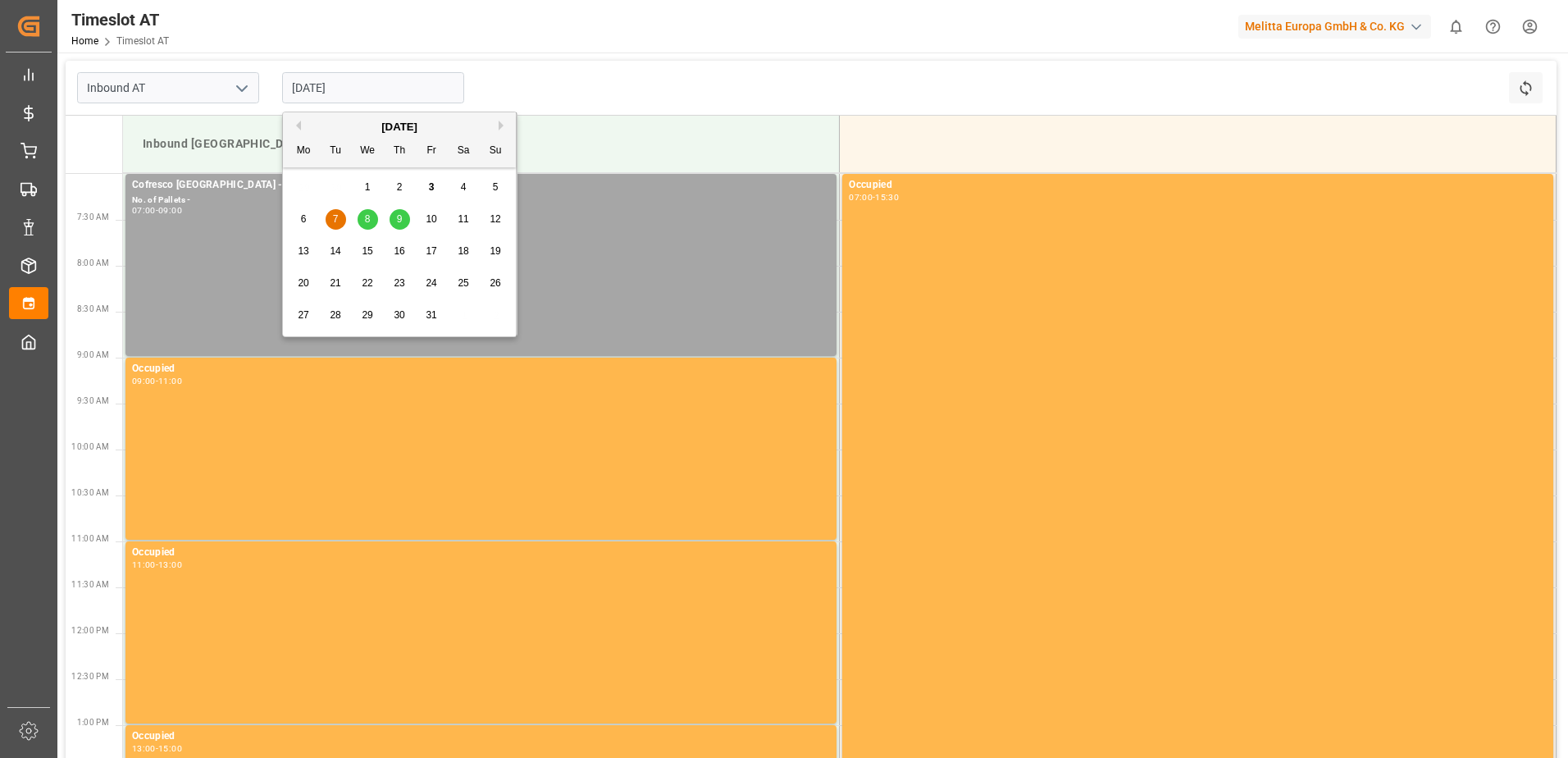
click at [327, 81] on input "[DATE]" at bounding box center [373, 87] width 182 height 31
